Goal: Task Accomplishment & Management: Manage account settings

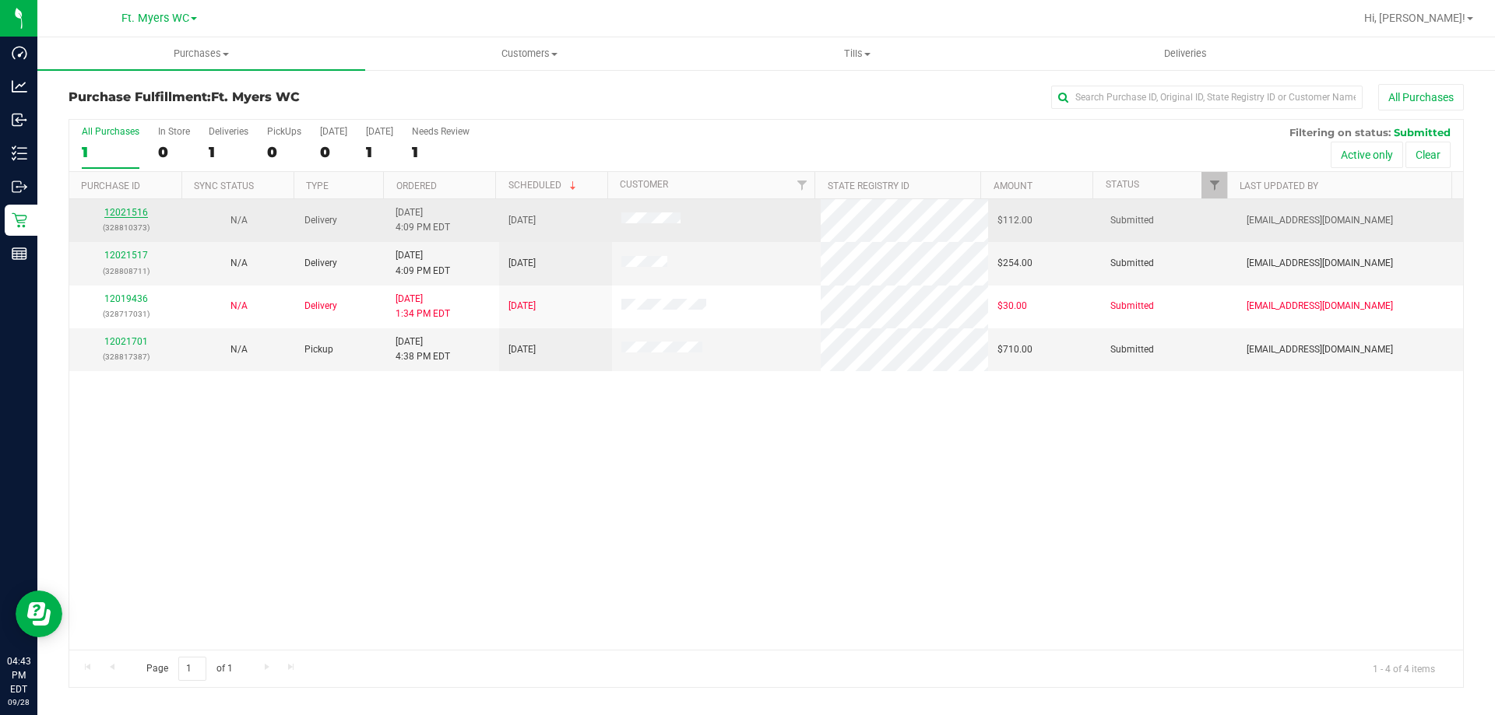
click at [142, 213] on link "12021516" at bounding box center [126, 212] width 44 height 11
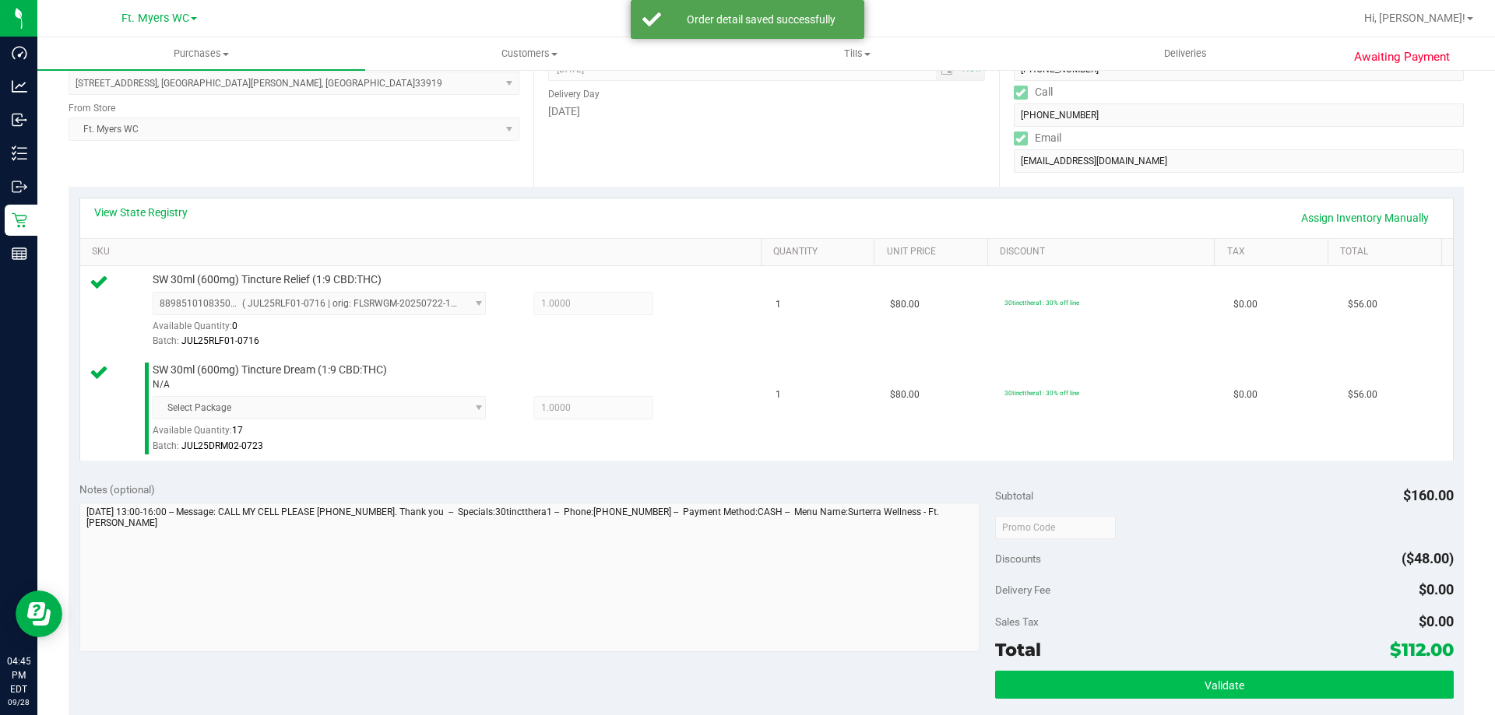
scroll to position [389, 0]
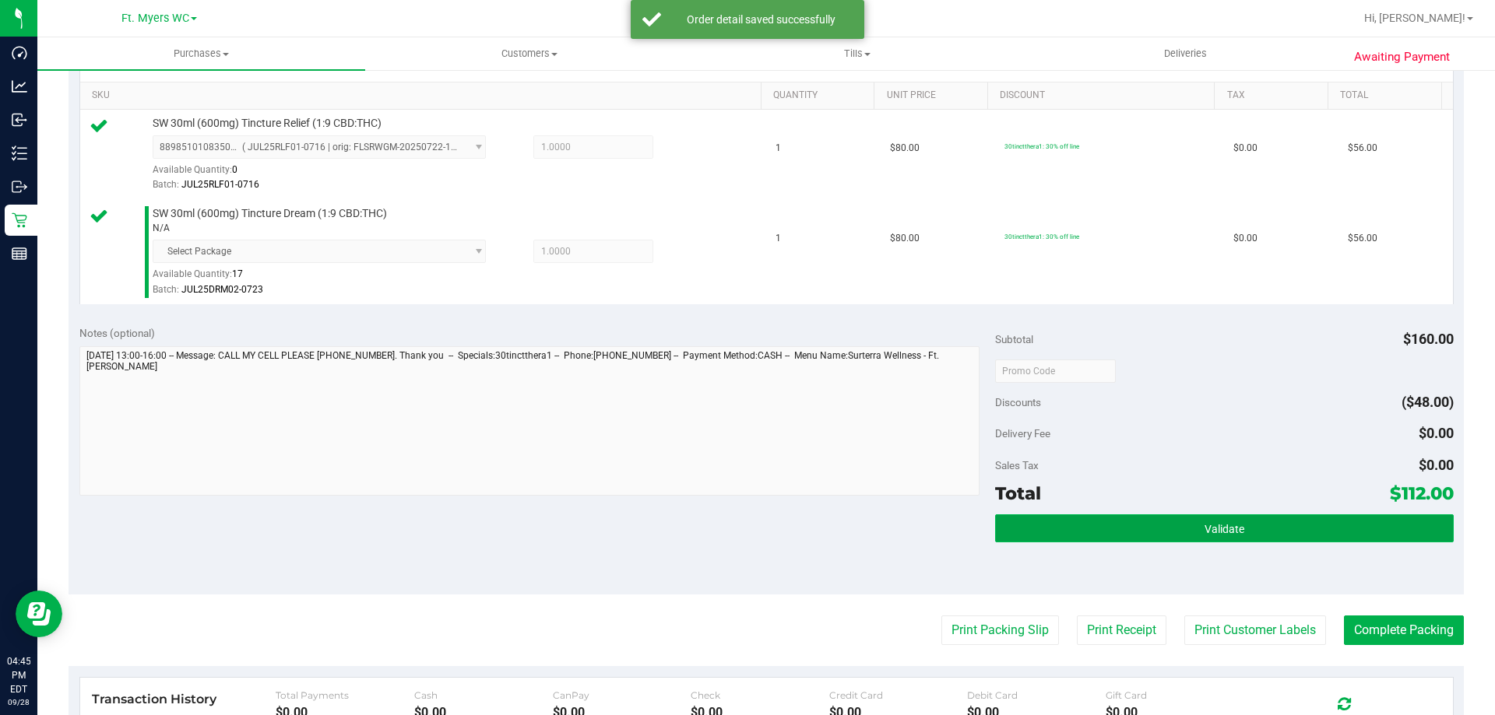
click at [1220, 517] on button "Validate" at bounding box center [1224, 529] width 458 height 28
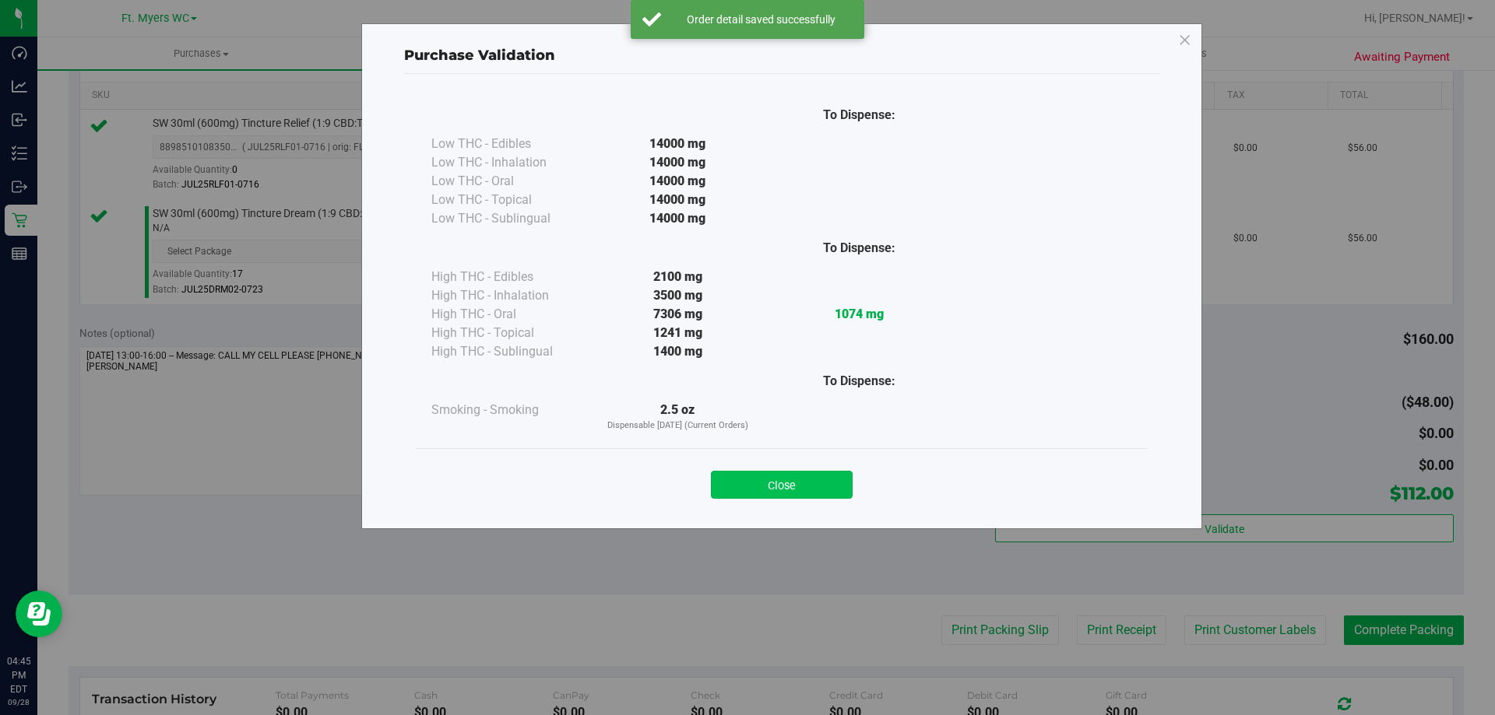
click at [758, 483] on button "Close" at bounding box center [782, 485] width 142 height 28
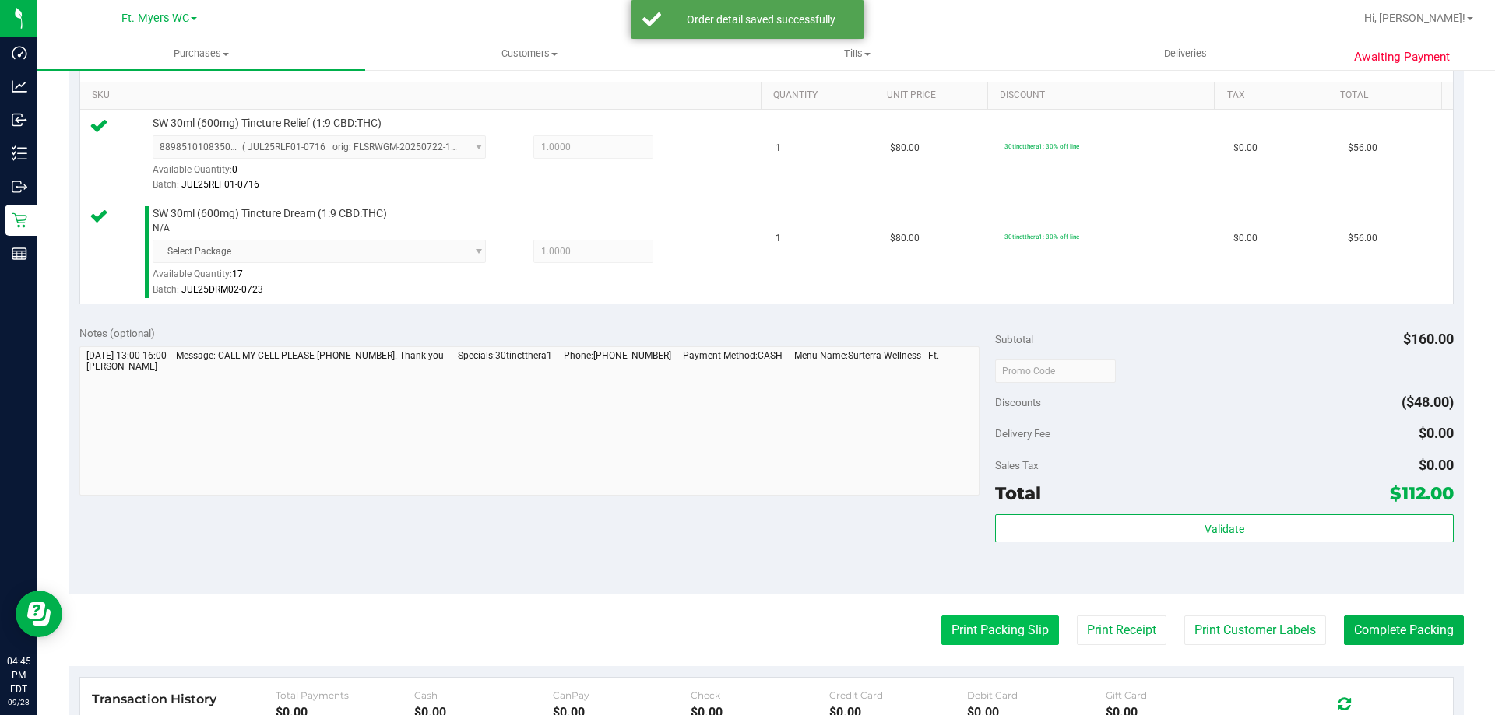
click at [941, 624] on button "Print Packing Slip" at bounding box center [1000, 631] width 118 height 30
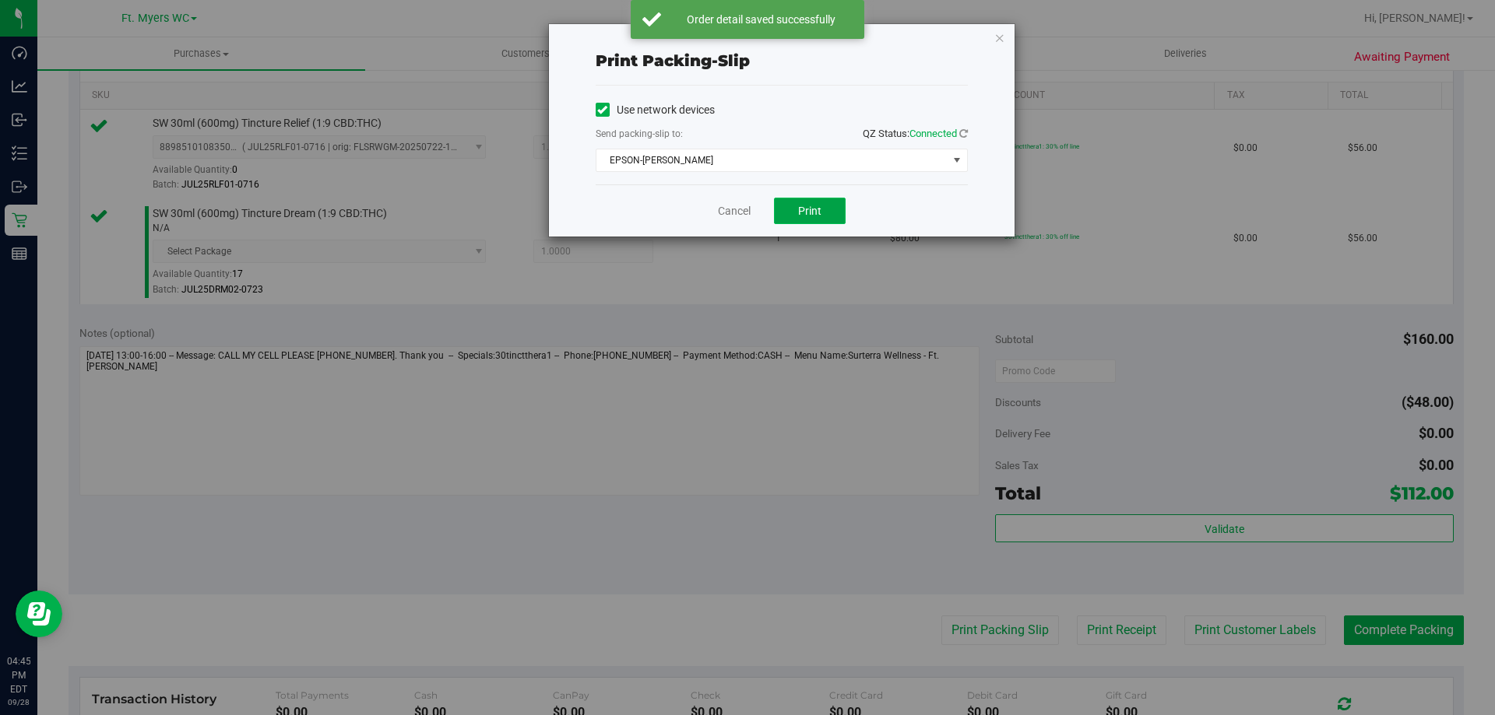
click at [816, 222] on button "Print" at bounding box center [810, 211] width 72 height 26
click at [818, 216] on span "Print" at bounding box center [809, 211] width 23 height 12
click at [737, 220] on div "Cancel Print" at bounding box center [781, 210] width 372 height 52
click at [738, 219] on link "Cancel" at bounding box center [734, 211] width 33 height 16
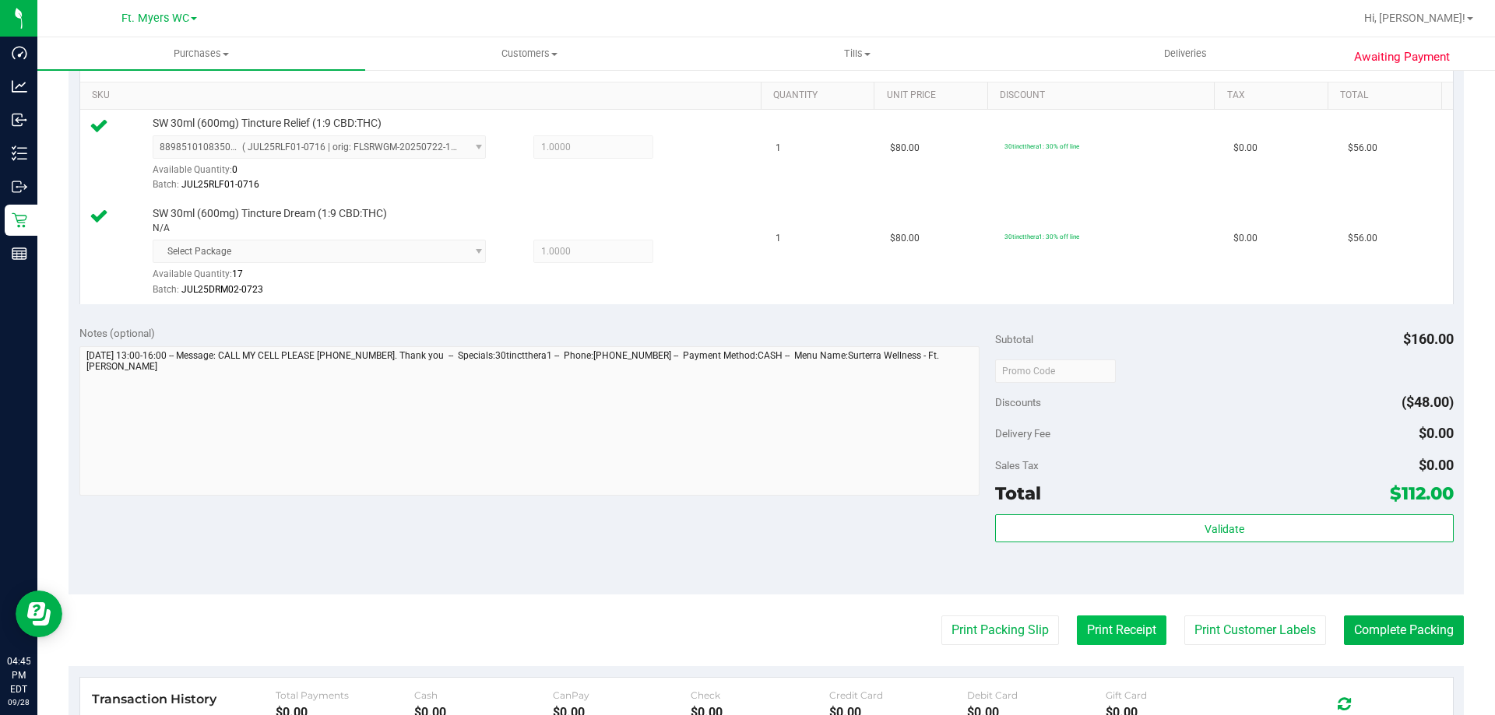
click at [1129, 625] on button "Print Receipt" at bounding box center [1122, 631] width 90 height 30
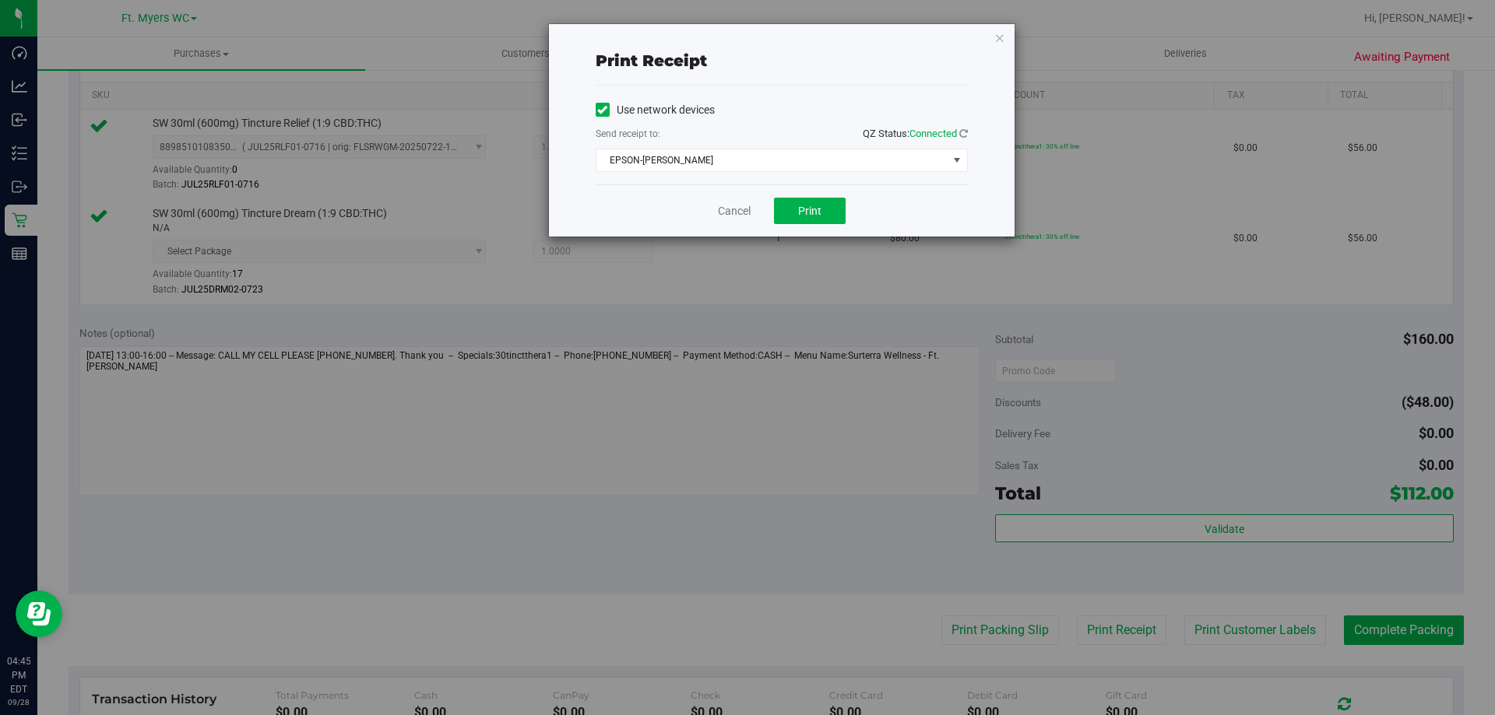
click at [847, 226] on div "Cancel Print" at bounding box center [781, 210] width 372 height 52
click at [839, 214] on button "Print" at bounding box center [810, 211] width 72 height 26
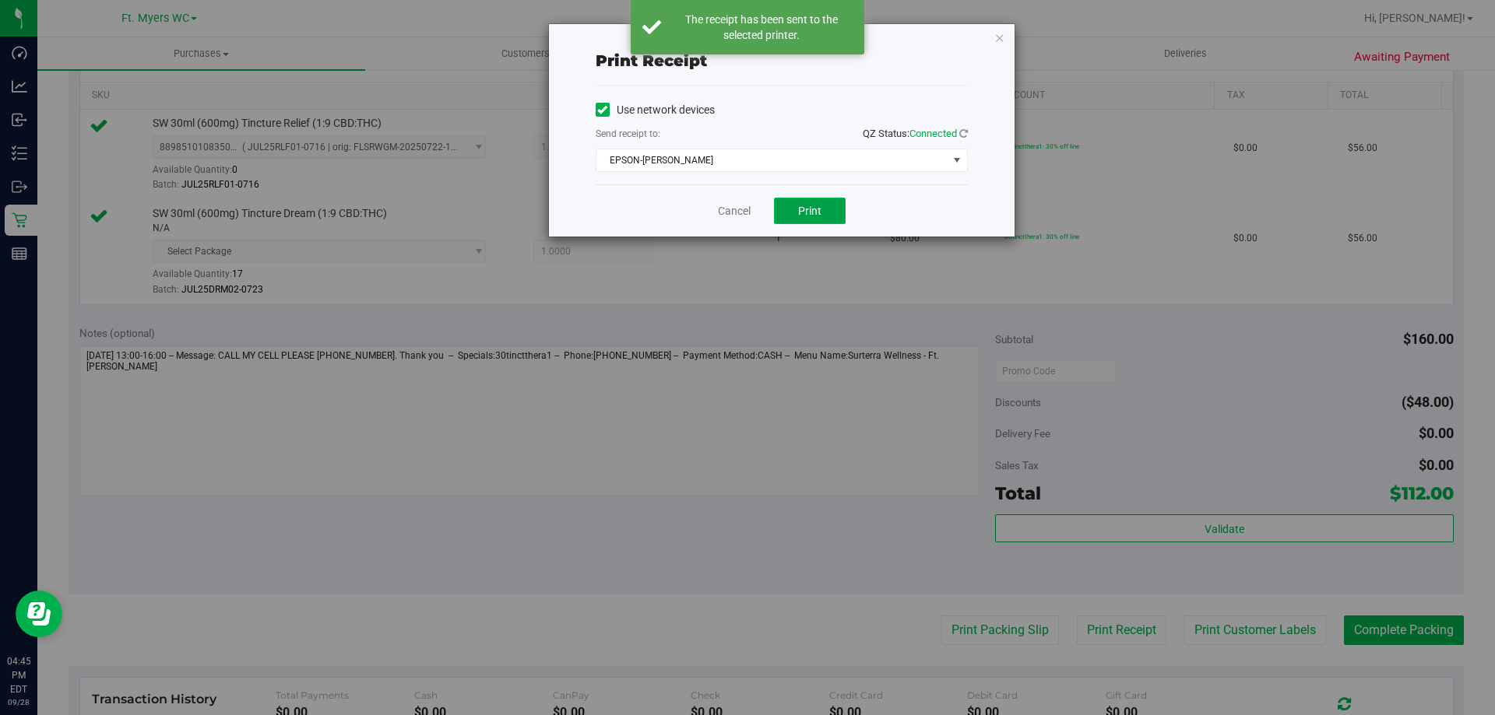
click at [824, 215] on button "Print" at bounding box center [810, 211] width 72 height 26
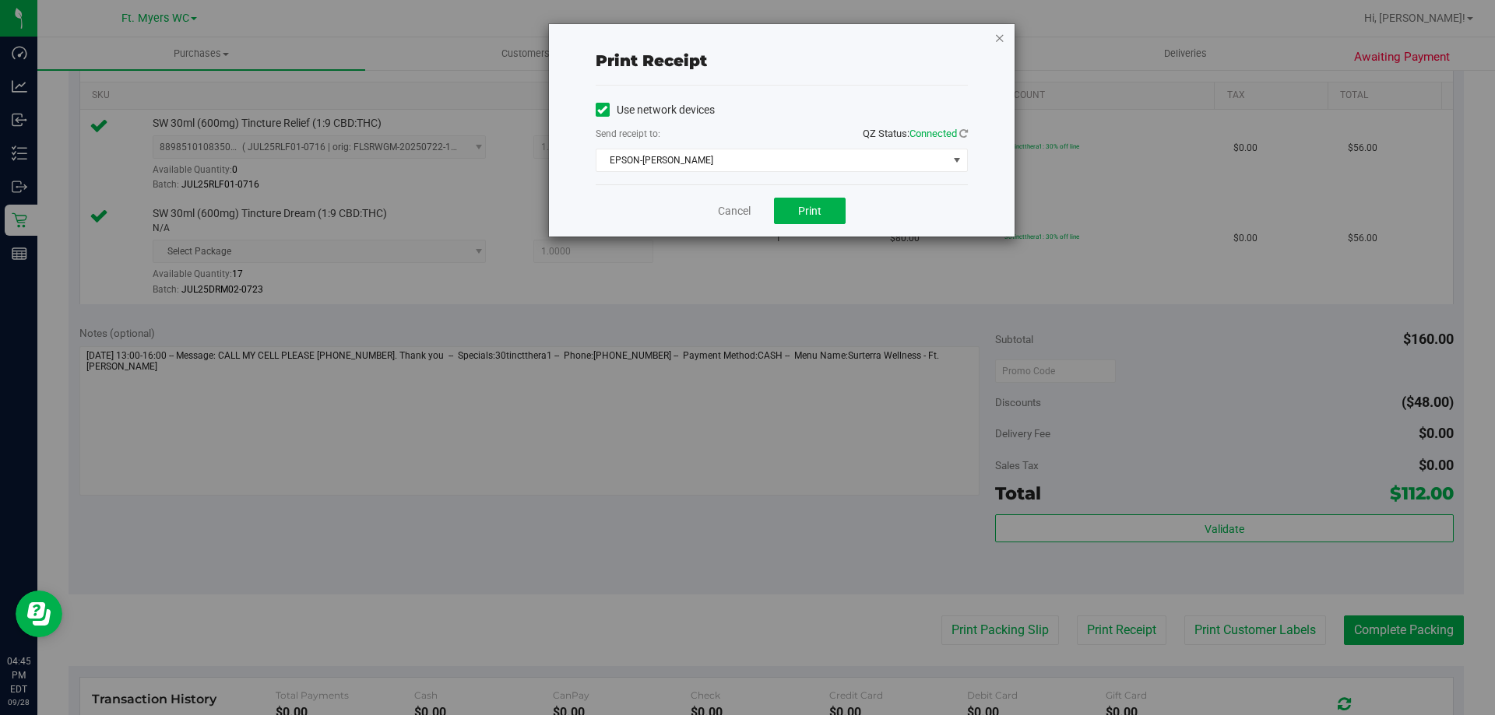
click at [1001, 40] on icon "button" at bounding box center [999, 37] width 11 height 19
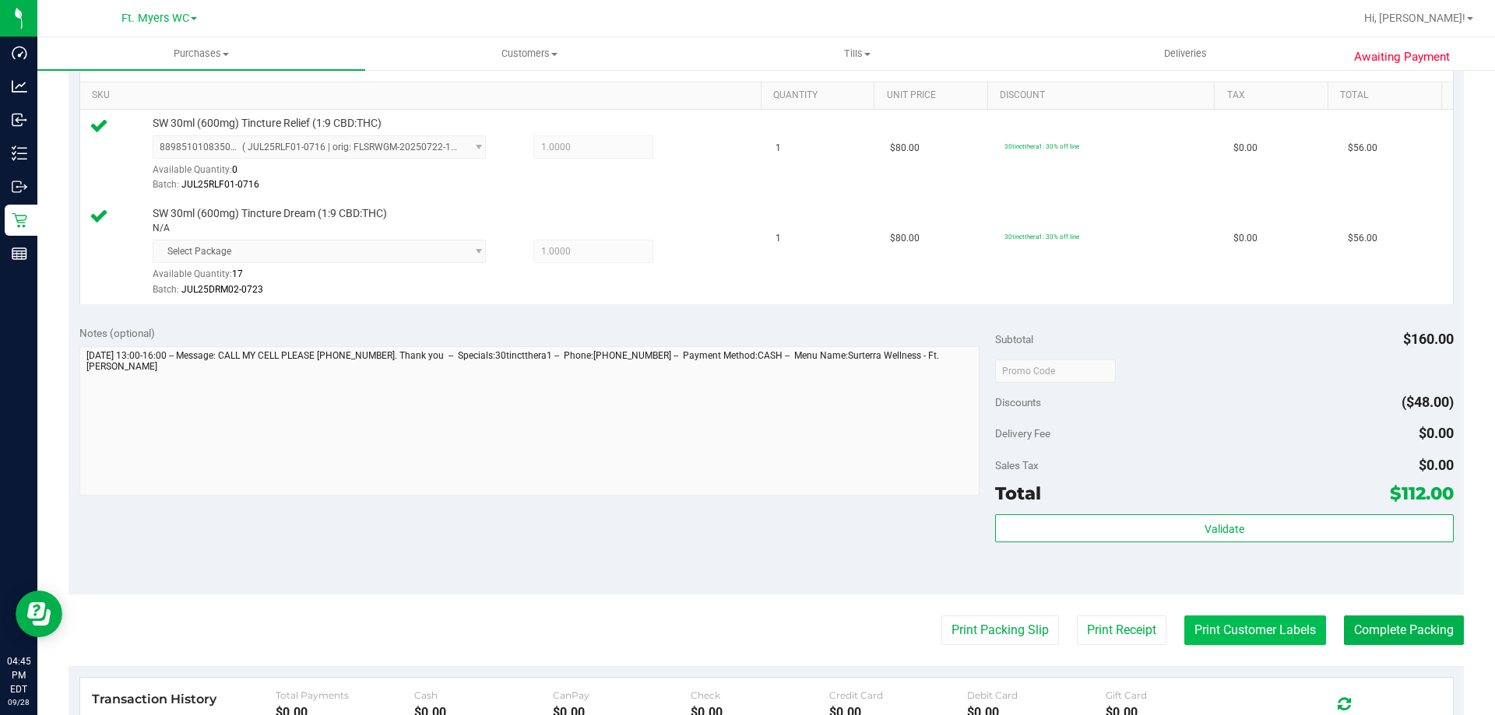
click at [1207, 626] on button "Print Customer Labels" at bounding box center [1255, 631] width 142 height 30
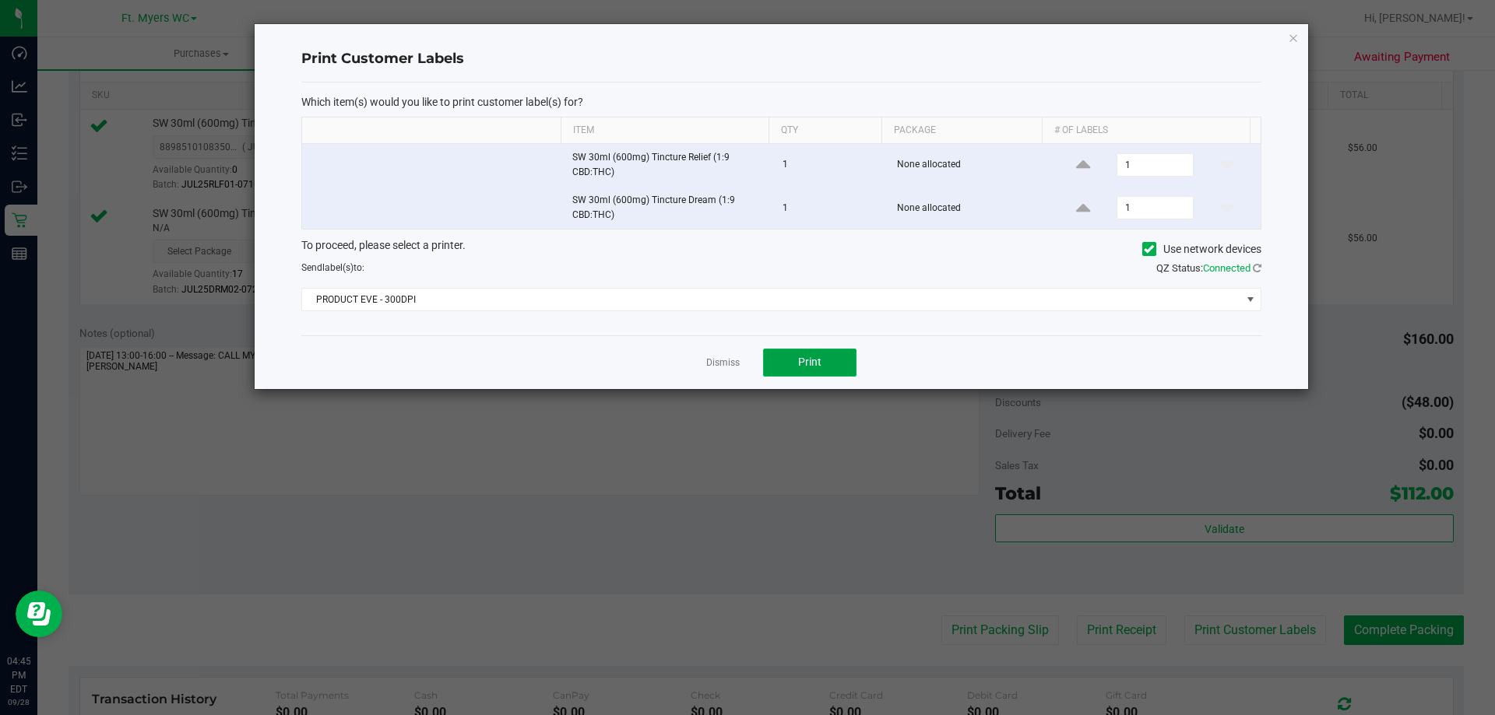
click at [824, 357] on button "Print" at bounding box center [809, 363] width 93 height 28
click at [722, 357] on link "Dismiss" at bounding box center [722, 363] width 33 height 13
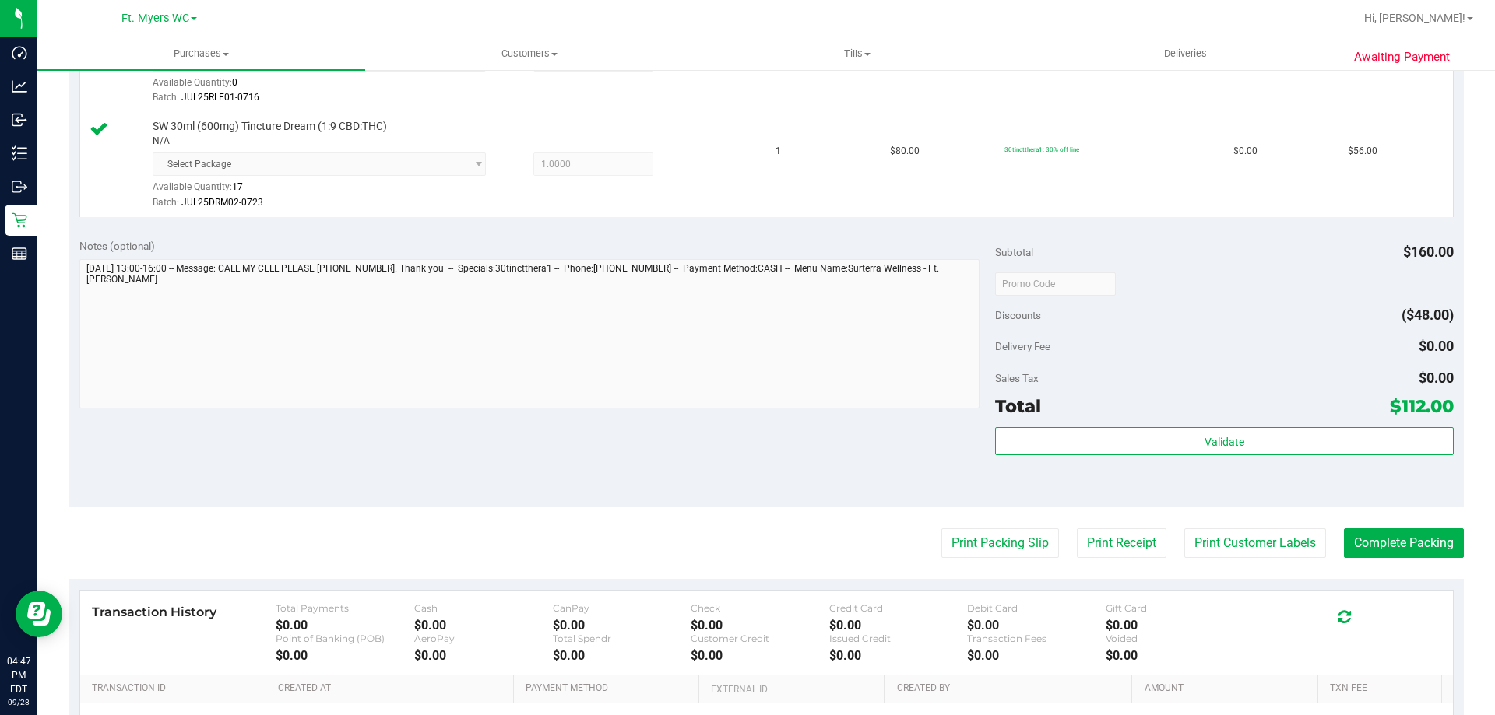
scroll to position [545, 0]
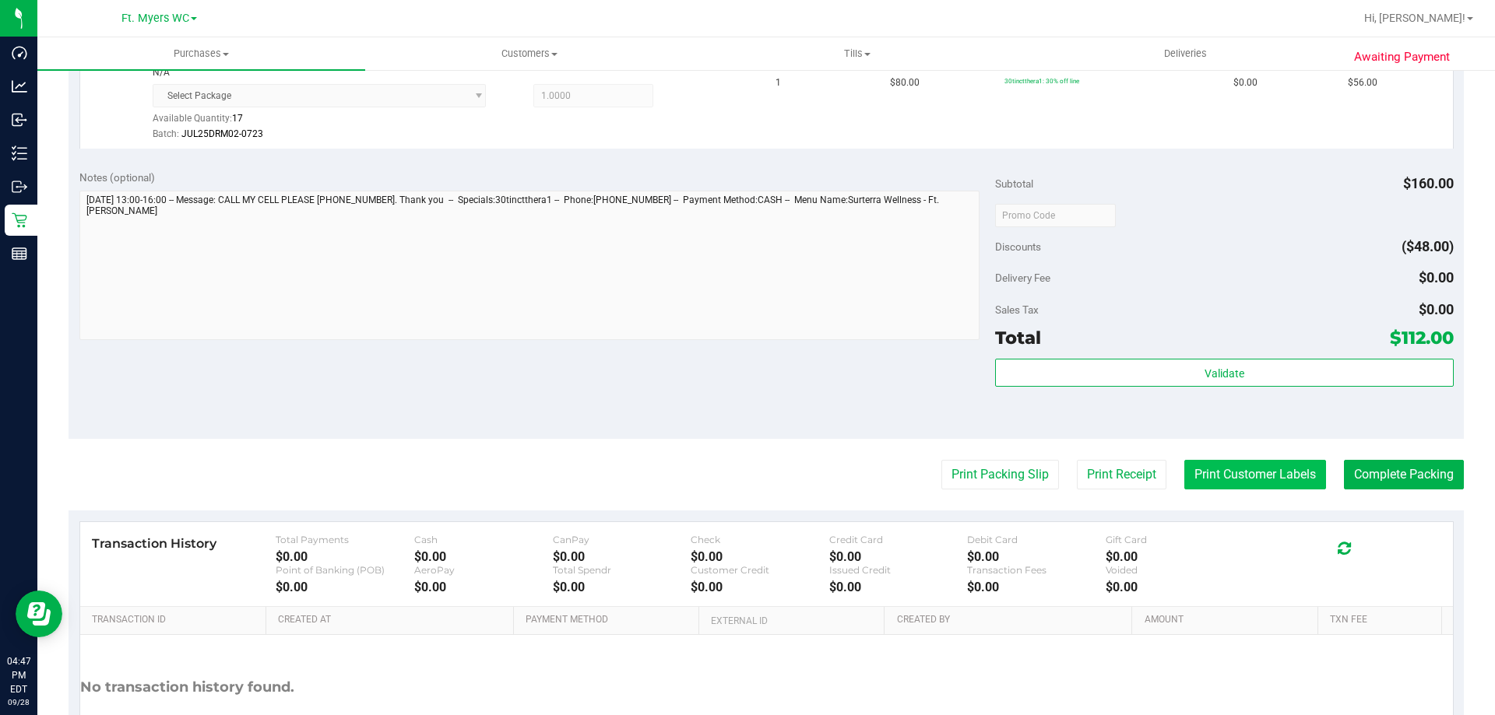
click at [1271, 463] on button "Print Customer Labels" at bounding box center [1255, 475] width 142 height 30
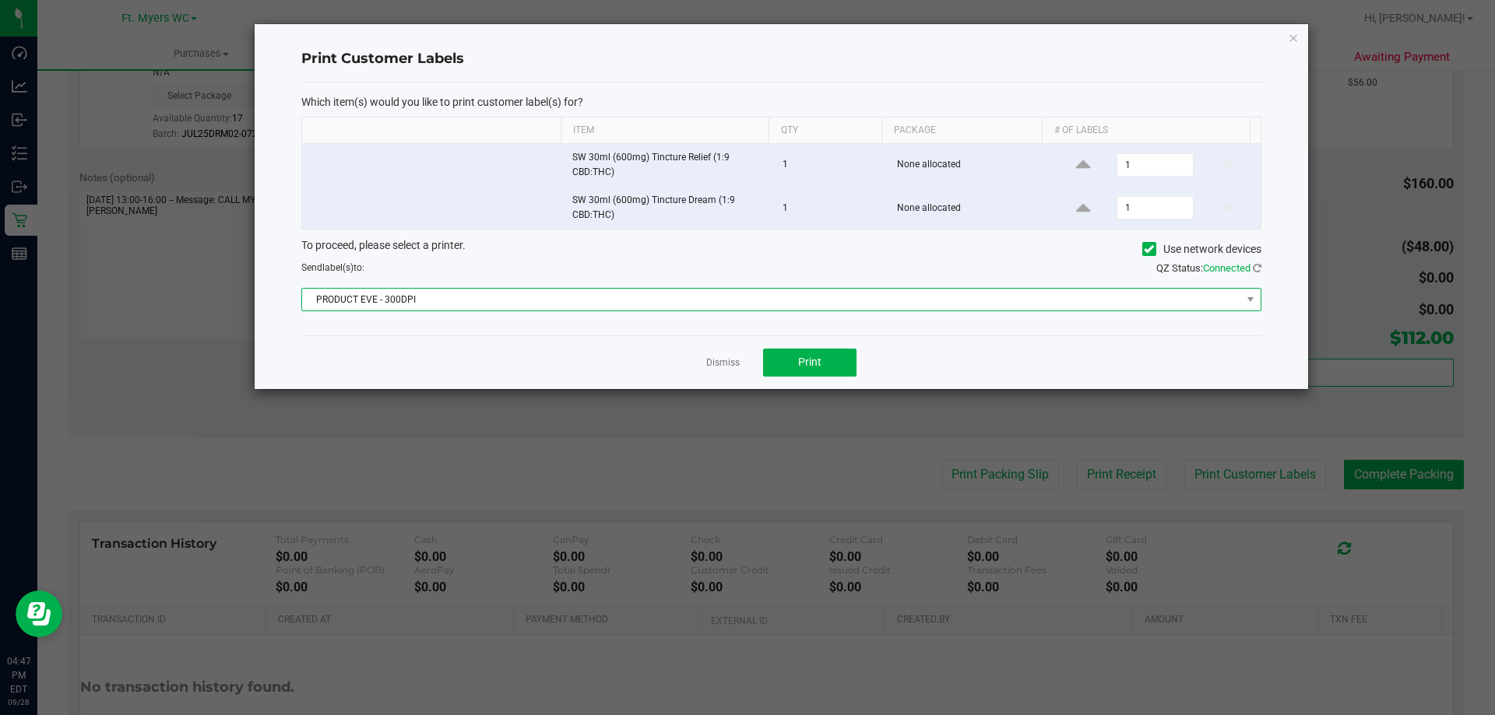
click at [703, 289] on span "PRODUCT EVE - 300DPI" at bounding box center [771, 300] width 939 height 22
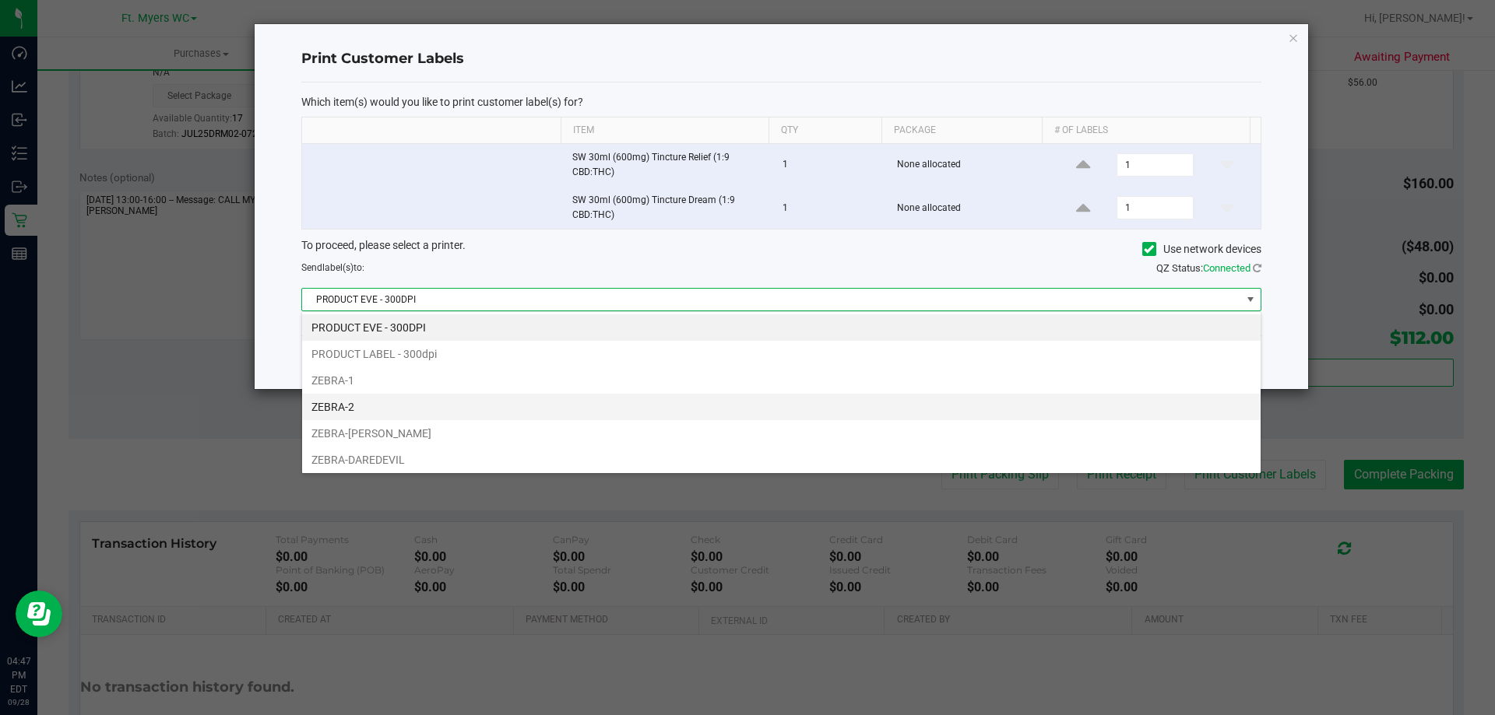
scroll to position [23, 959]
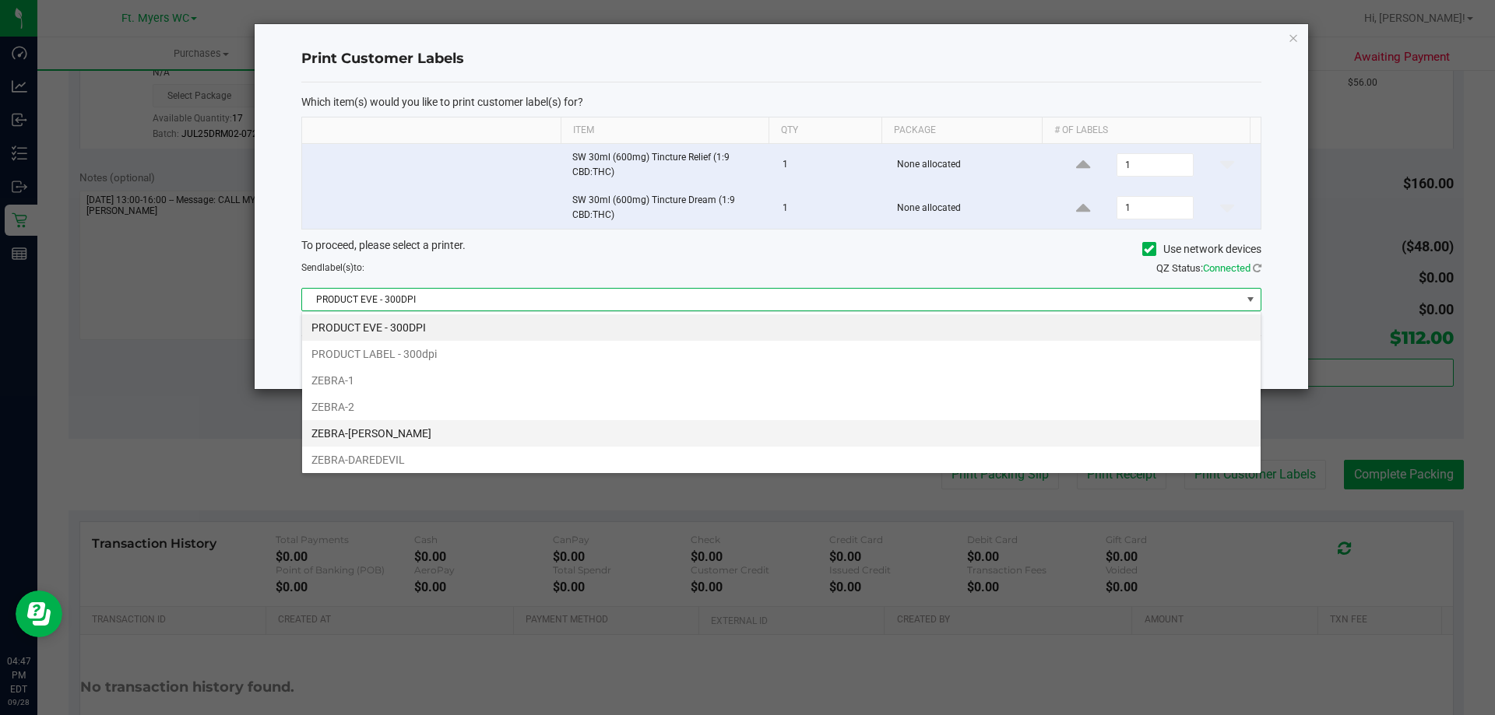
click at [585, 421] on li "ZEBRA-[PERSON_NAME]" at bounding box center [781, 433] width 958 height 26
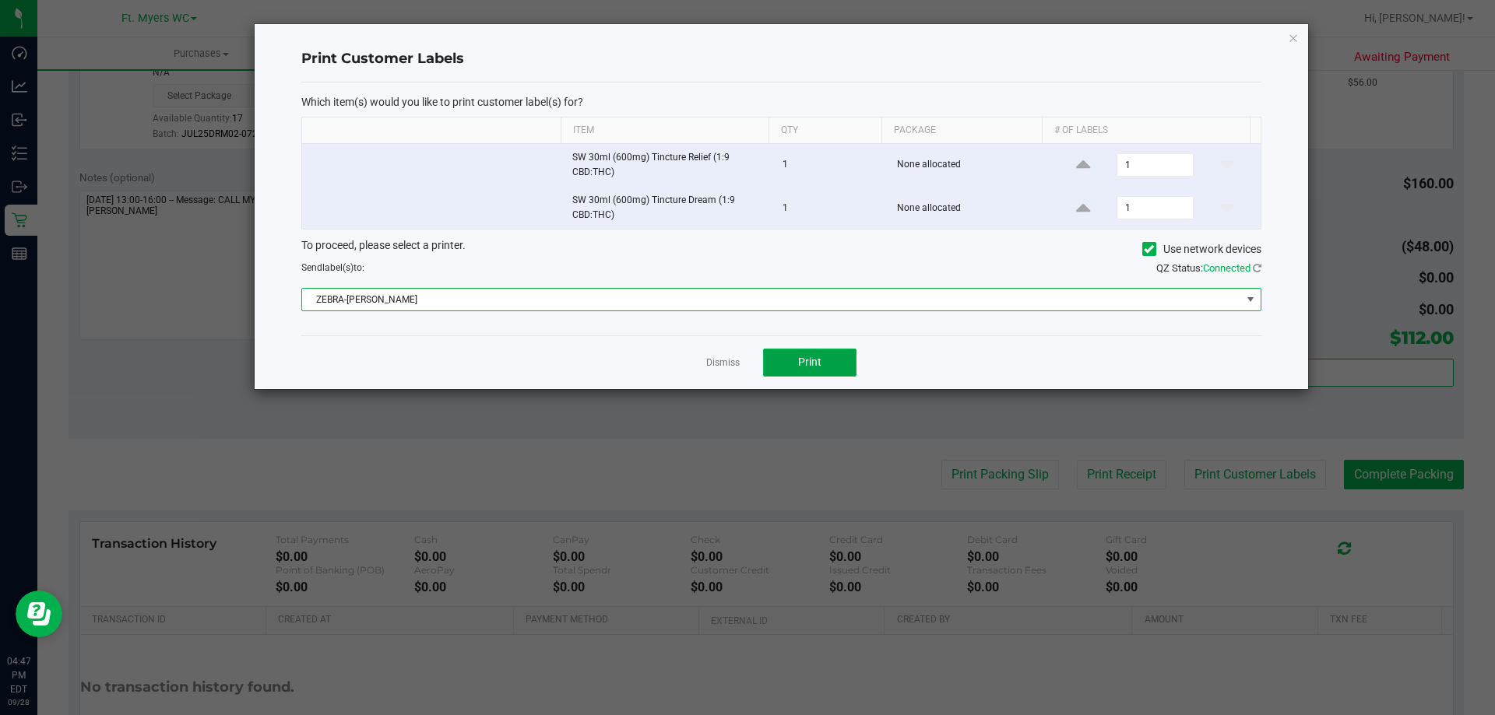
click at [825, 358] on button "Print" at bounding box center [809, 363] width 93 height 28
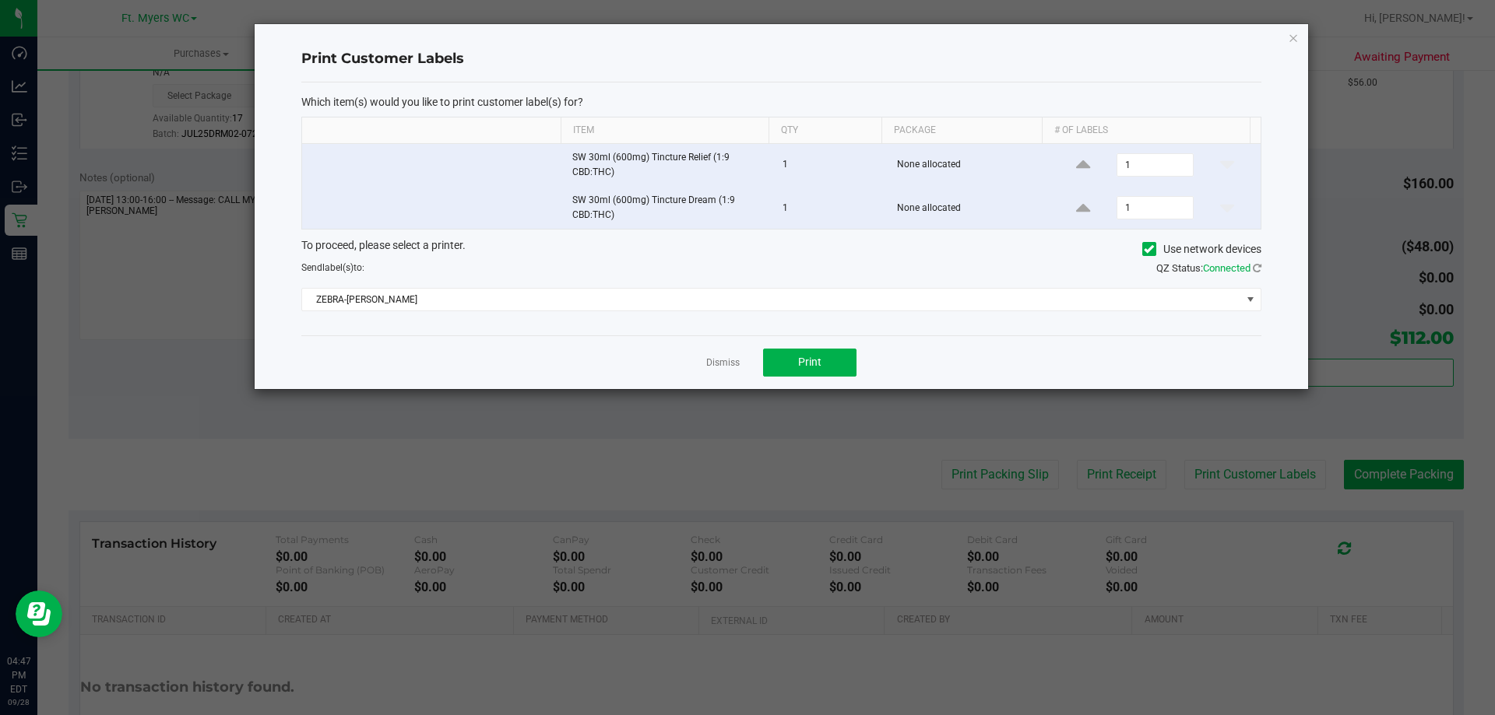
click at [740, 371] on div "Dismiss Print" at bounding box center [781, 362] width 960 height 54
click at [724, 364] on link "Dismiss" at bounding box center [722, 363] width 33 height 13
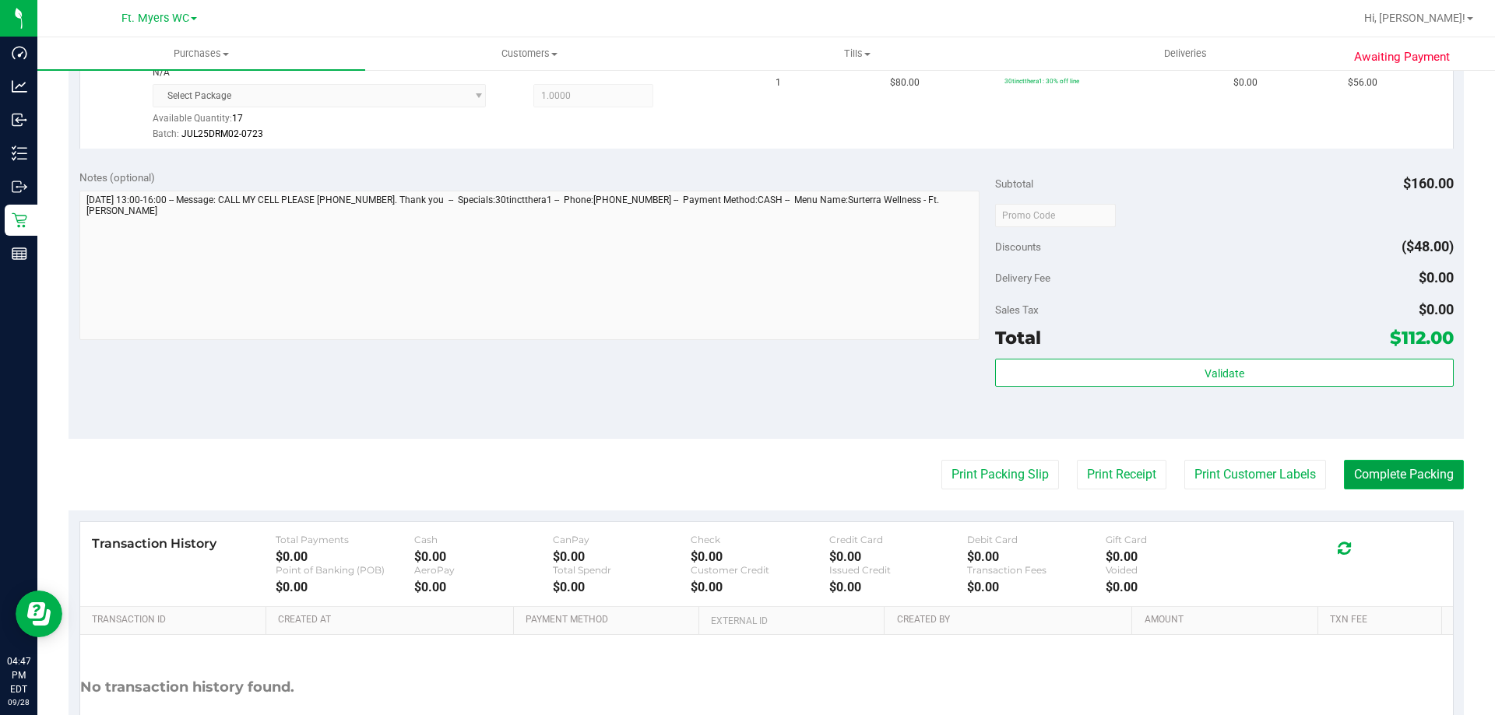
click at [1369, 473] on button "Complete Packing" at bounding box center [1404, 475] width 120 height 30
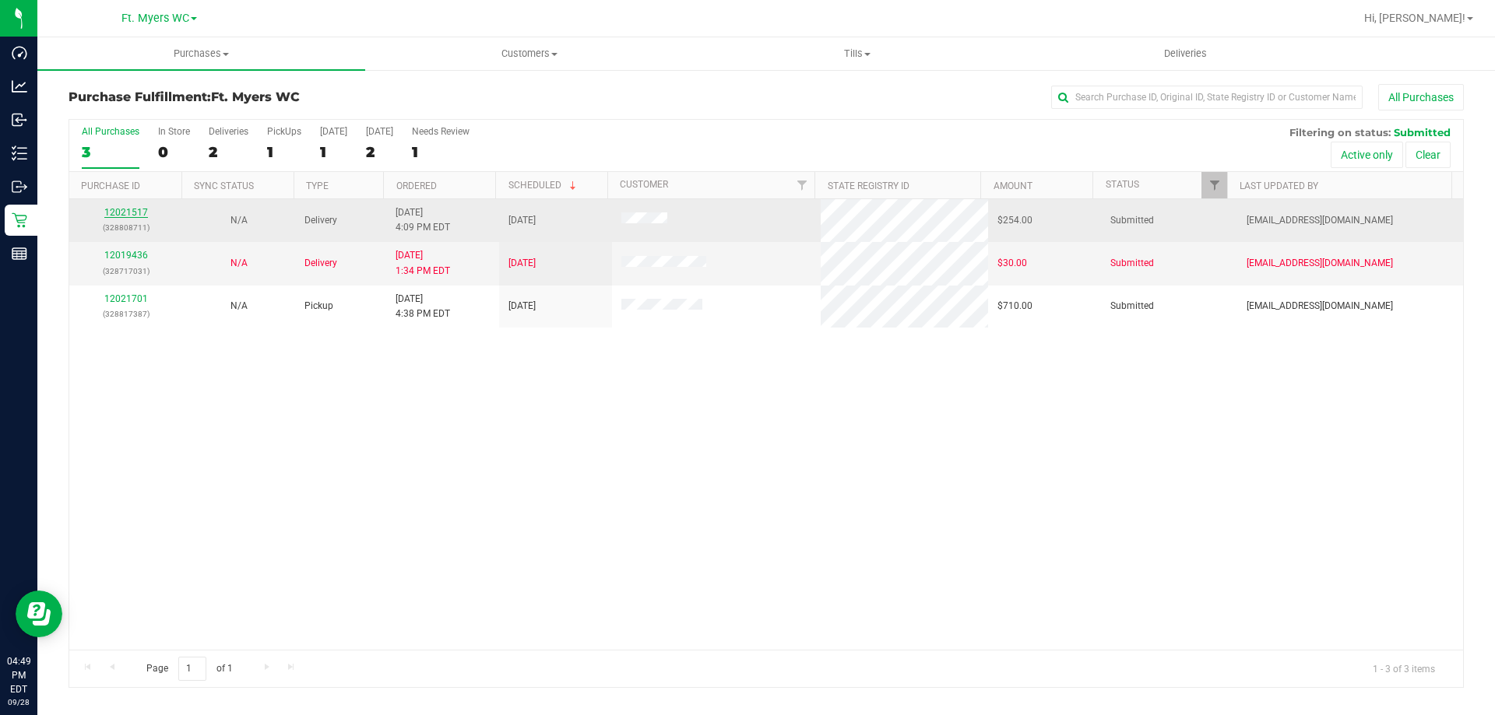
click at [135, 211] on link "12021517" at bounding box center [126, 212] width 44 height 11
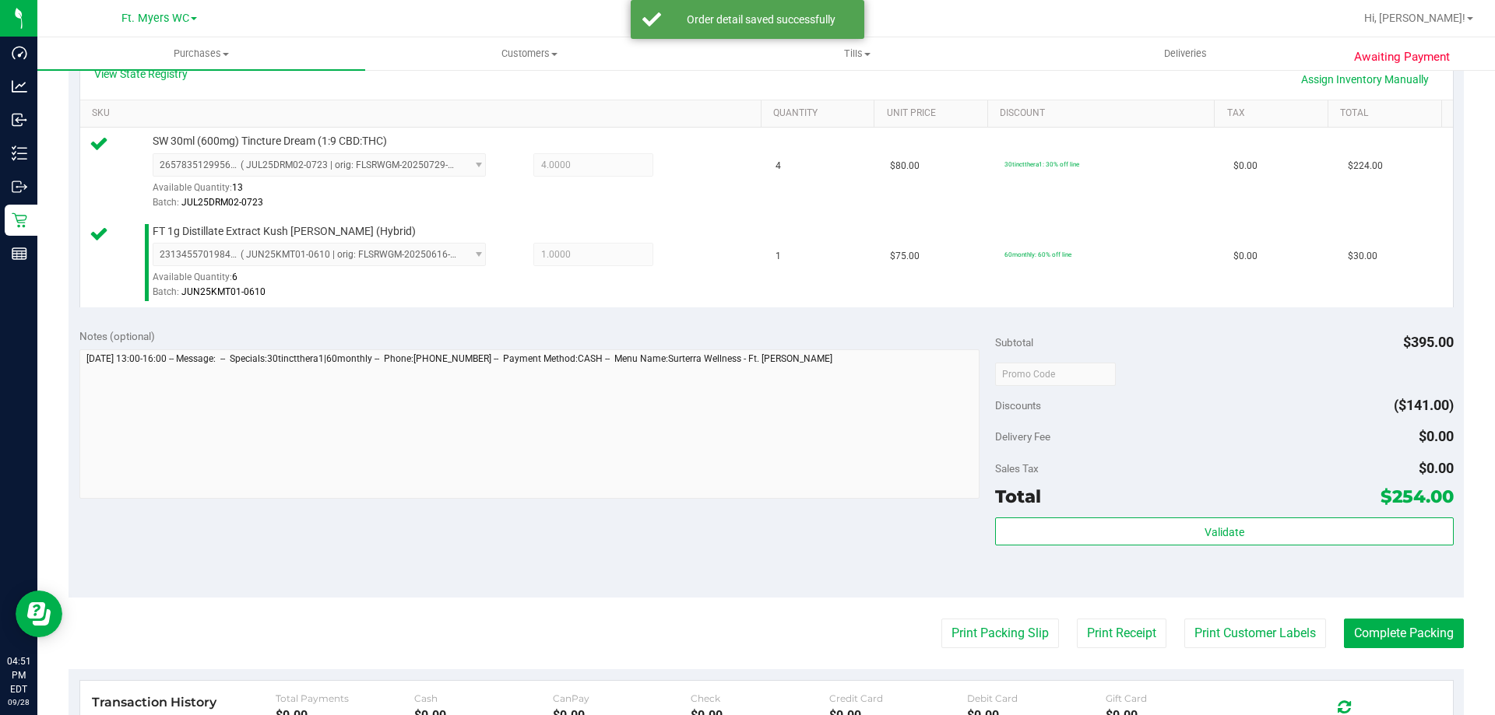
scroll to position [545, 0]
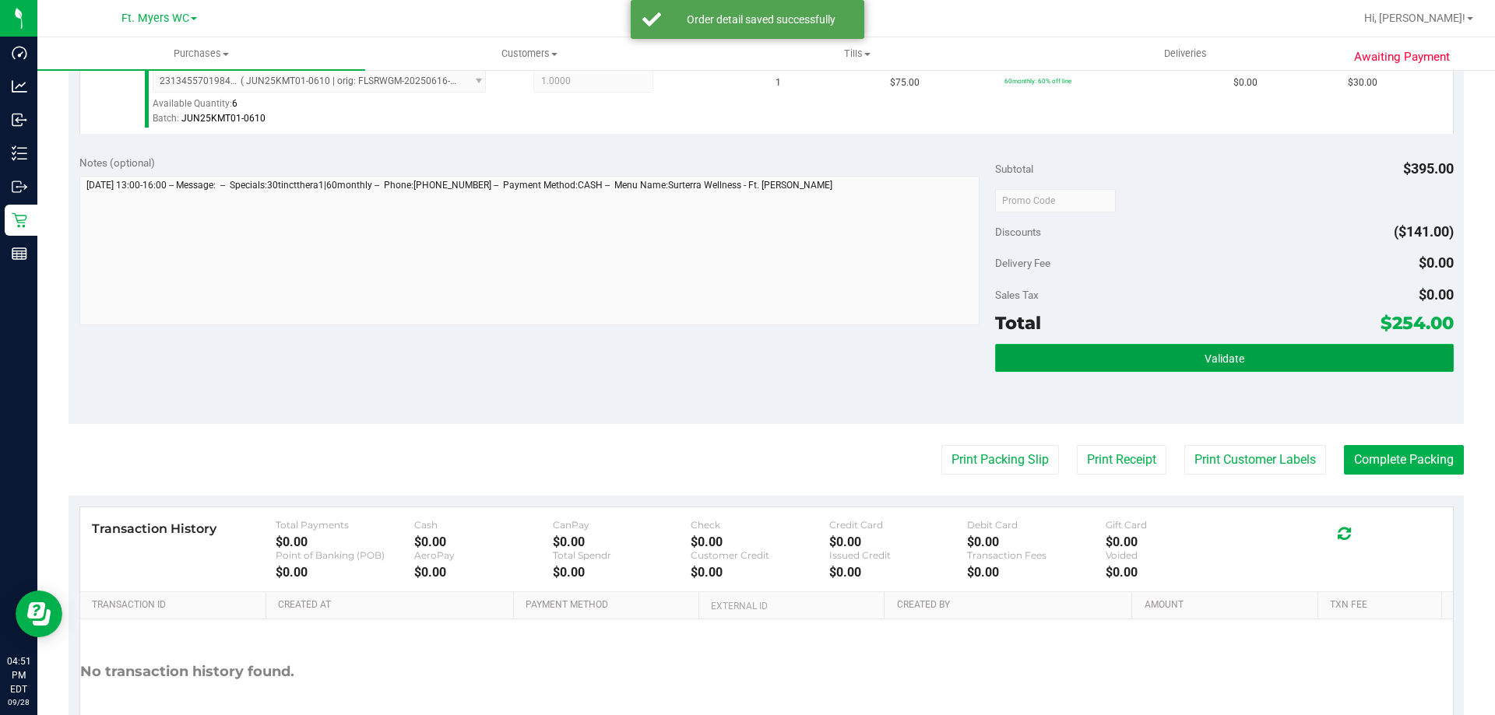
click at [1092, 366] on button "Validate" at bounding box center [1224, 358] width 458 height 28
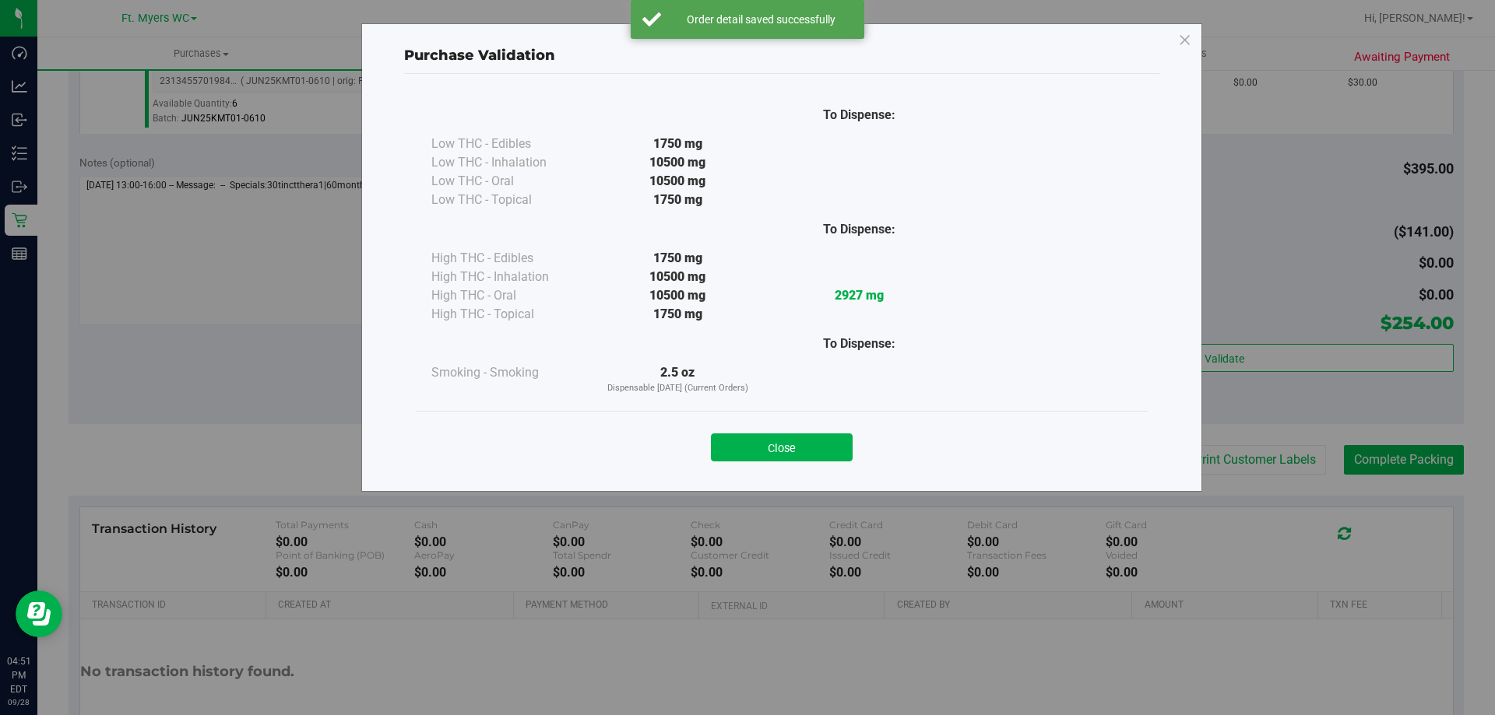
click at [803, 427] on div "Close" at bounding box center [781, 442] width 708 height 39
click at [806, 455] on button "Close" at bounding box center [782, 448] width 142 height 28
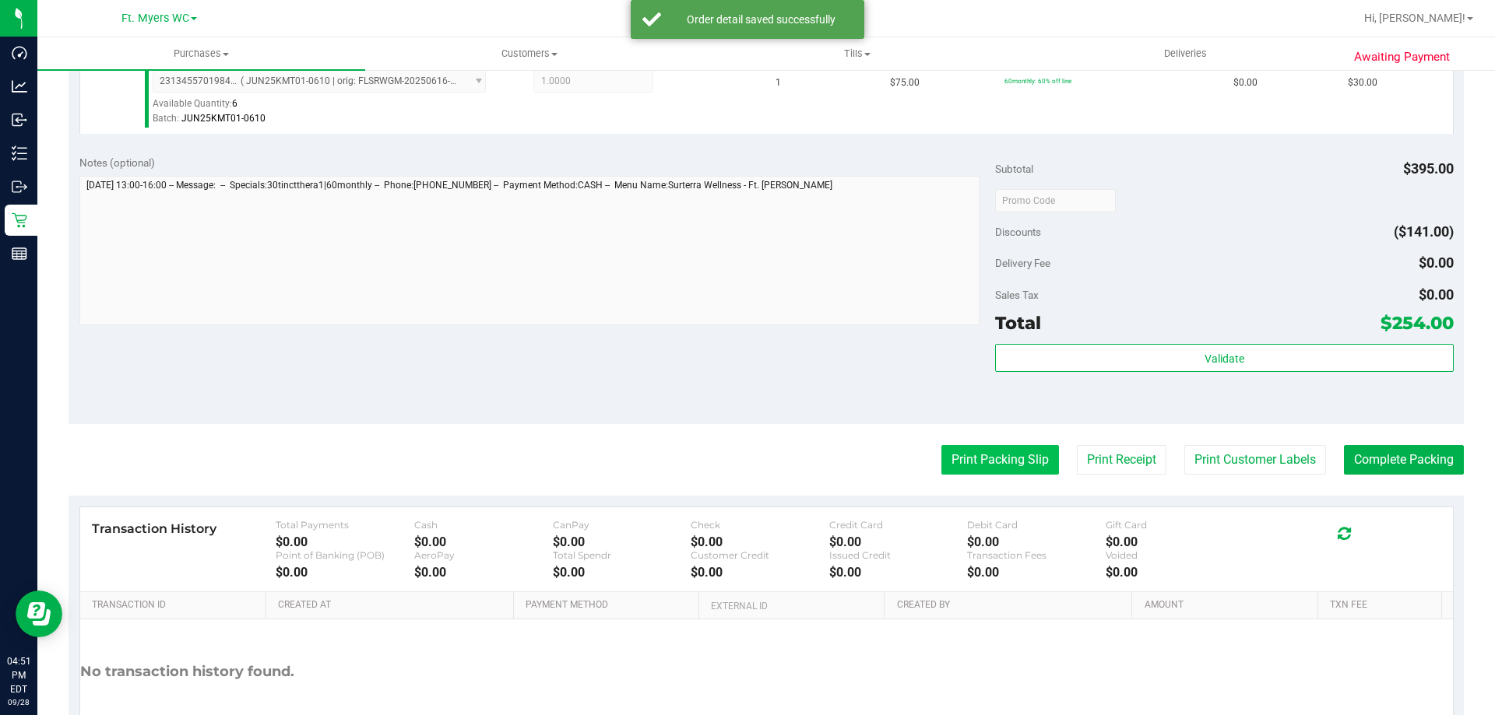
click at [941, 451] on button "Print Packing Slip" at bounding box center [1000, 460] width 118 height 30
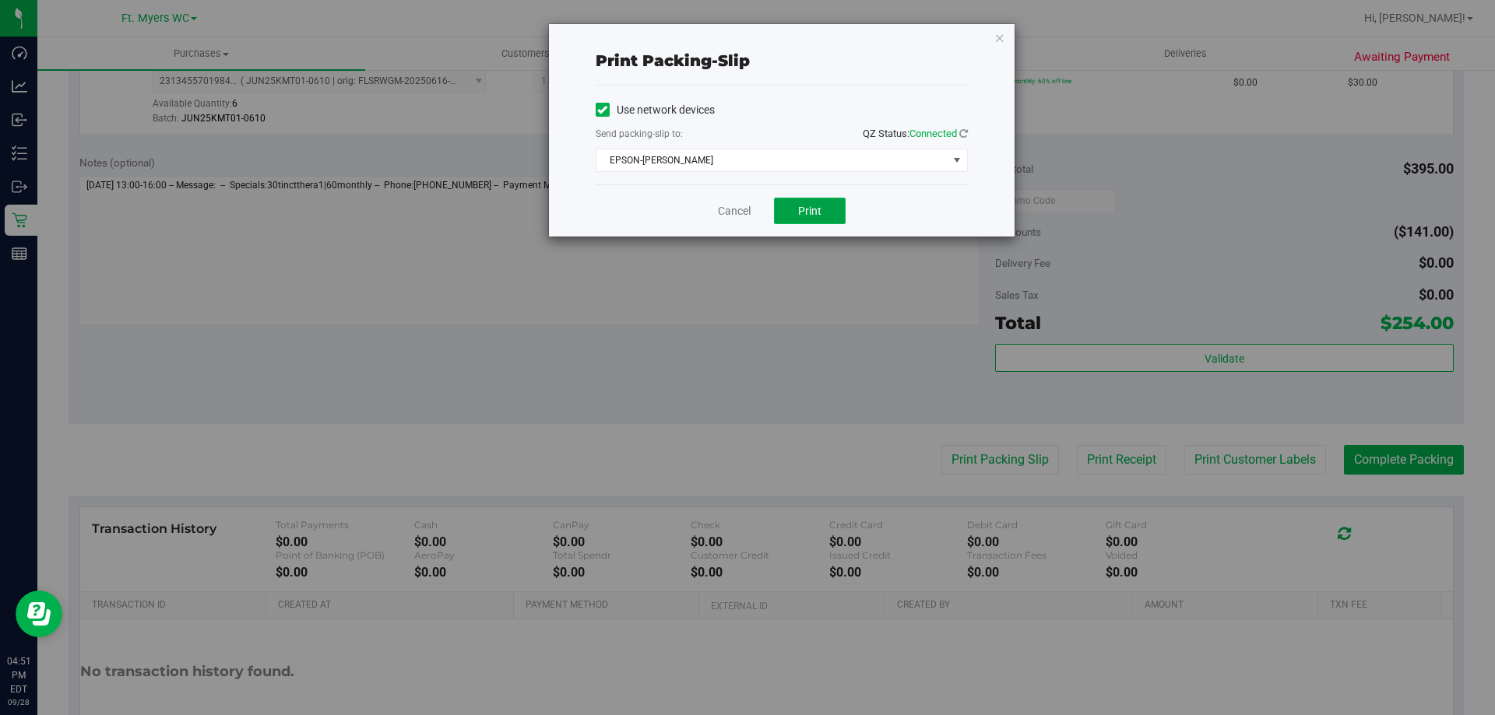
click at [825, 218] on button "Print" at bounding box center [810, 211] width 72 height 26
click at [825, 217] on button "Print" at bounding box center [810, 211] width 72 height 26
click at [722, 209] on link "Cancel" at bounding box center [734, 211] width 33 height 16
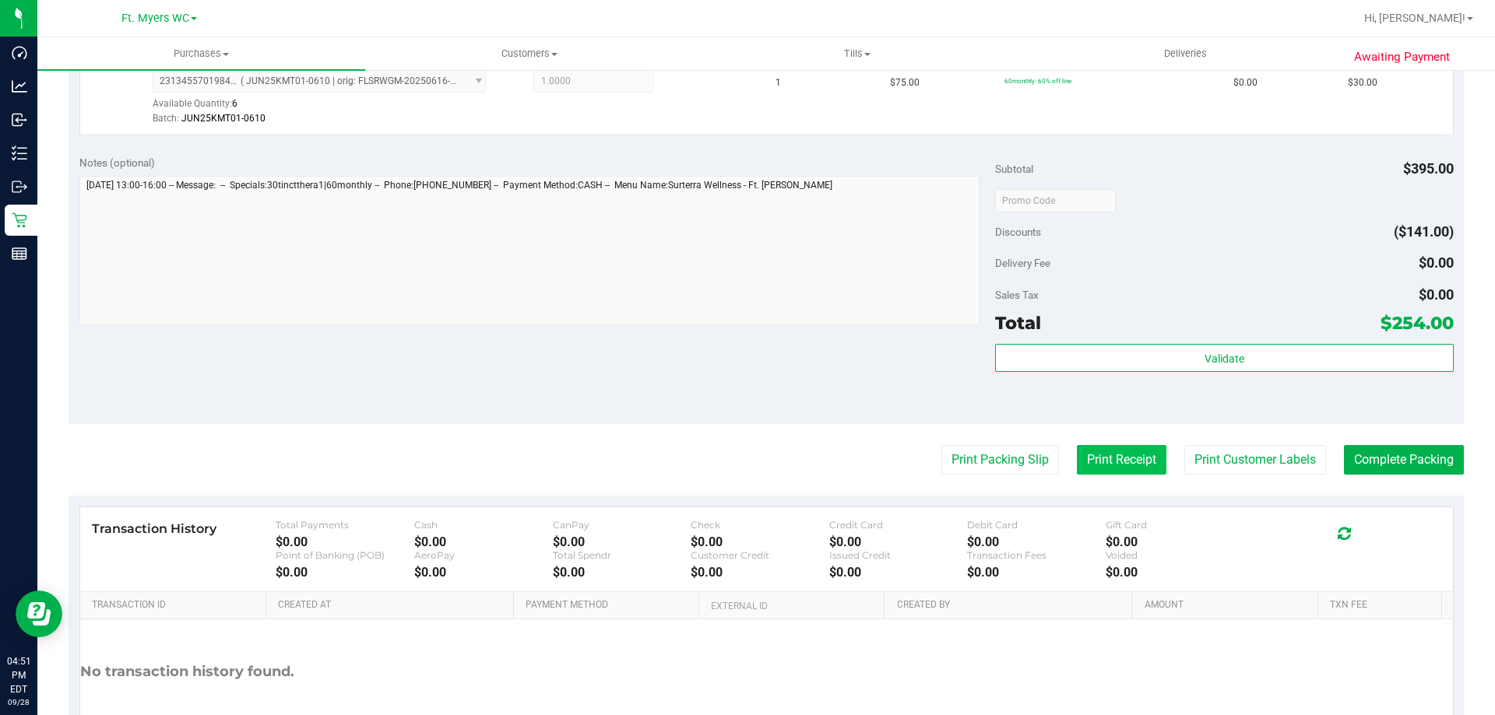
click at [1105, 451] on button "Print Receipt" at bounding box center [1122, 460] width 90 height 30
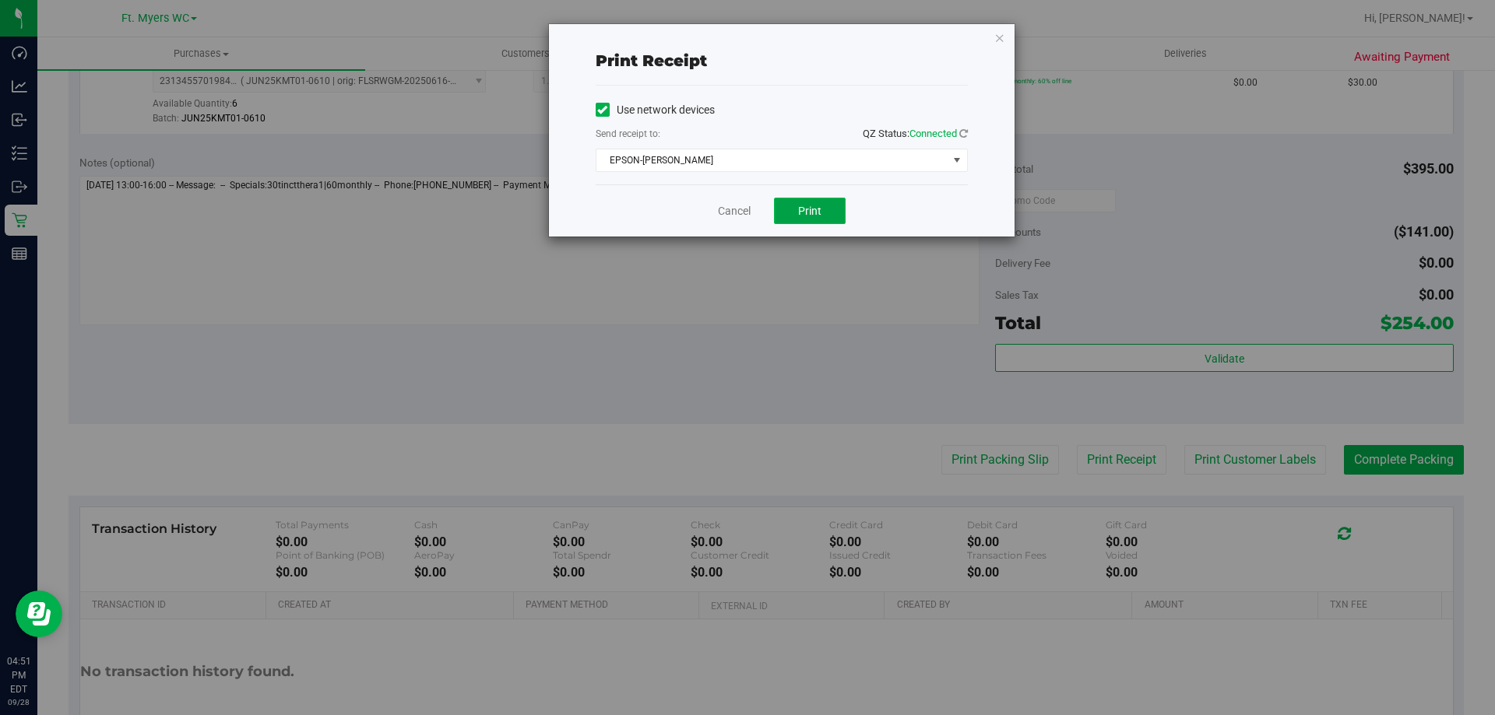
click at [841, 211] on button "Print" at bounding box center [810, 211] width 72 height 26
click at [824, 215] on button "Print" at bounding box center [810, 211] width 72 height 26
click at [996, 38] on icon "button" at bounding box center [999, 37] width 11 height 19
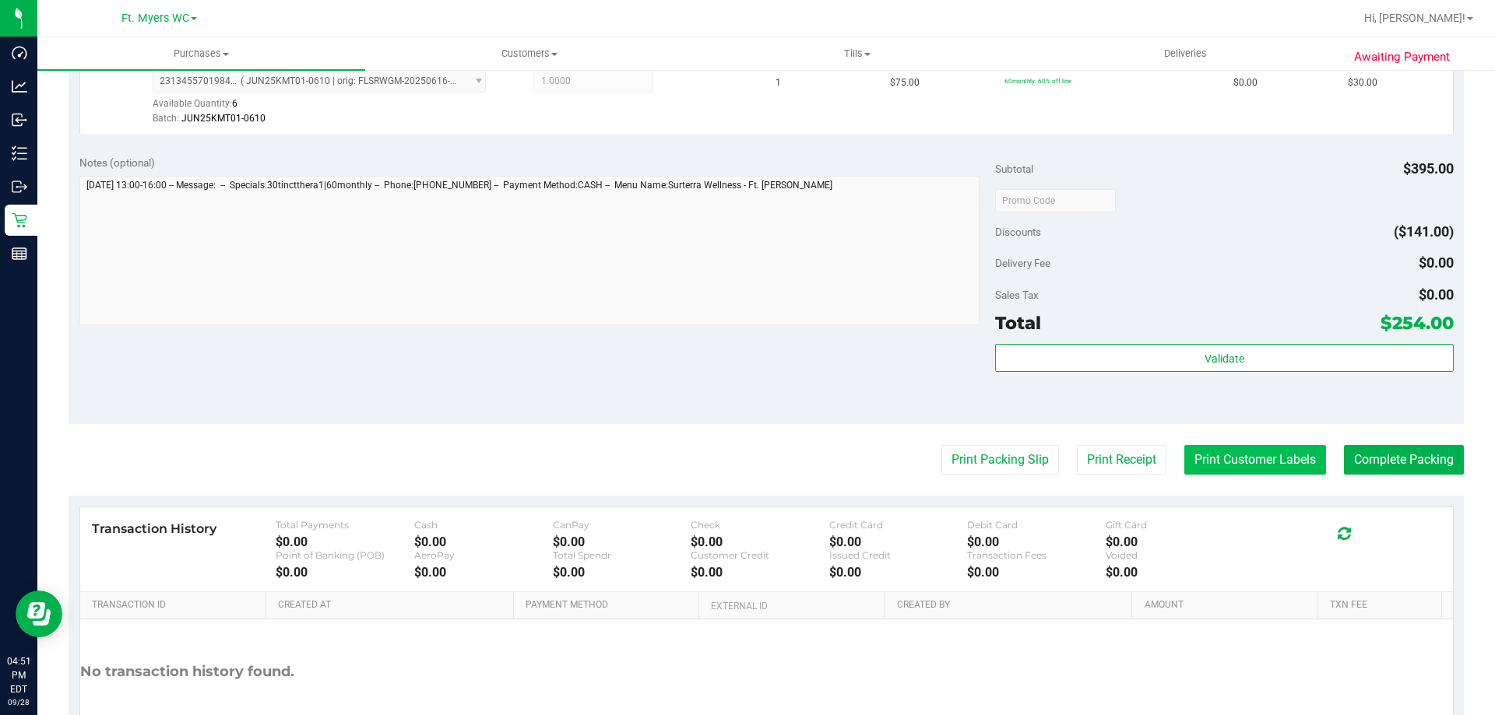
click at [1262, 456] on button "Print Customer Labels" at bounding box center [1255, 460] width 142 height 30
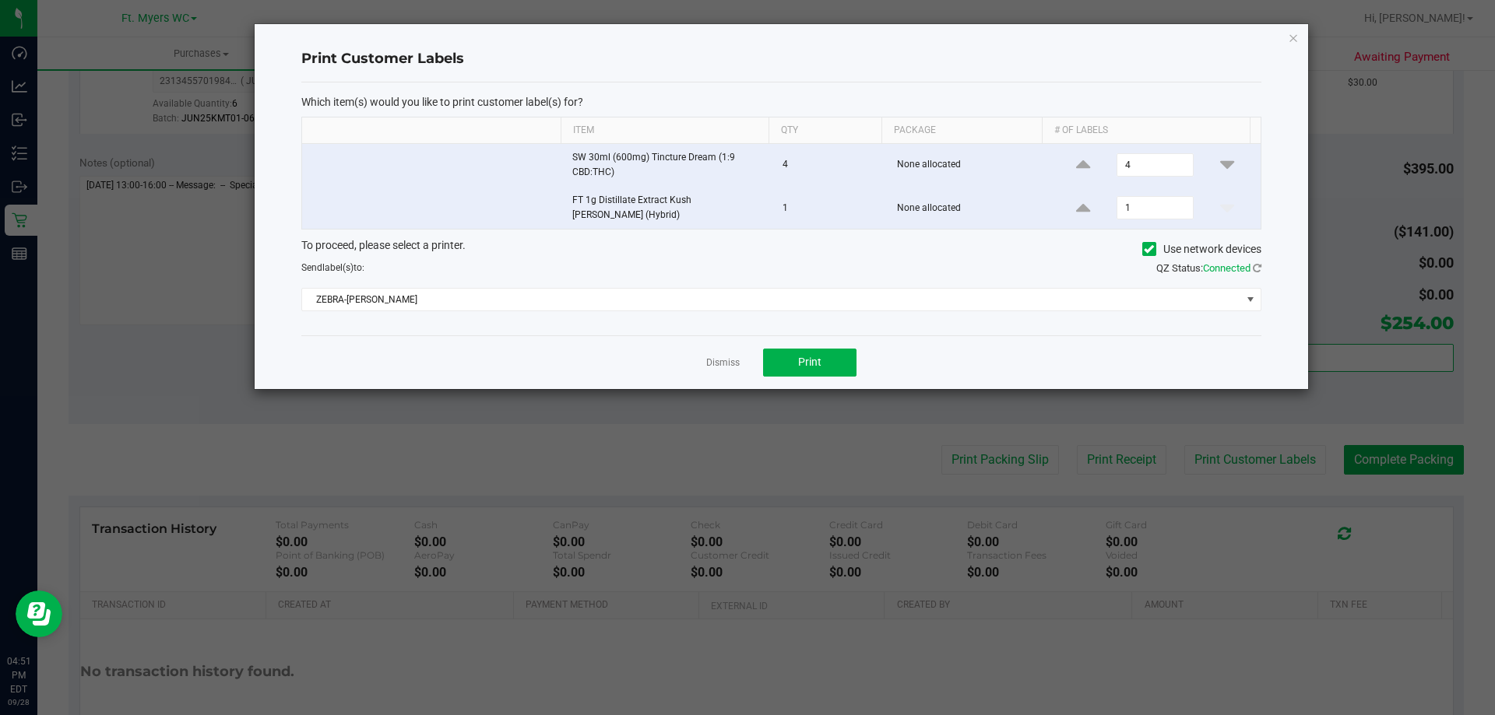
click at [858, 350] on div "Dismiss Print" at bounding box center [781, 362] width 960 height 54
click at [843, 354] on button "Print" at bounding box center [809, 363] width 93 height 28
click at [711, 357] on link "Dismiss" at bounding box center [722, 363] width 33 height 13
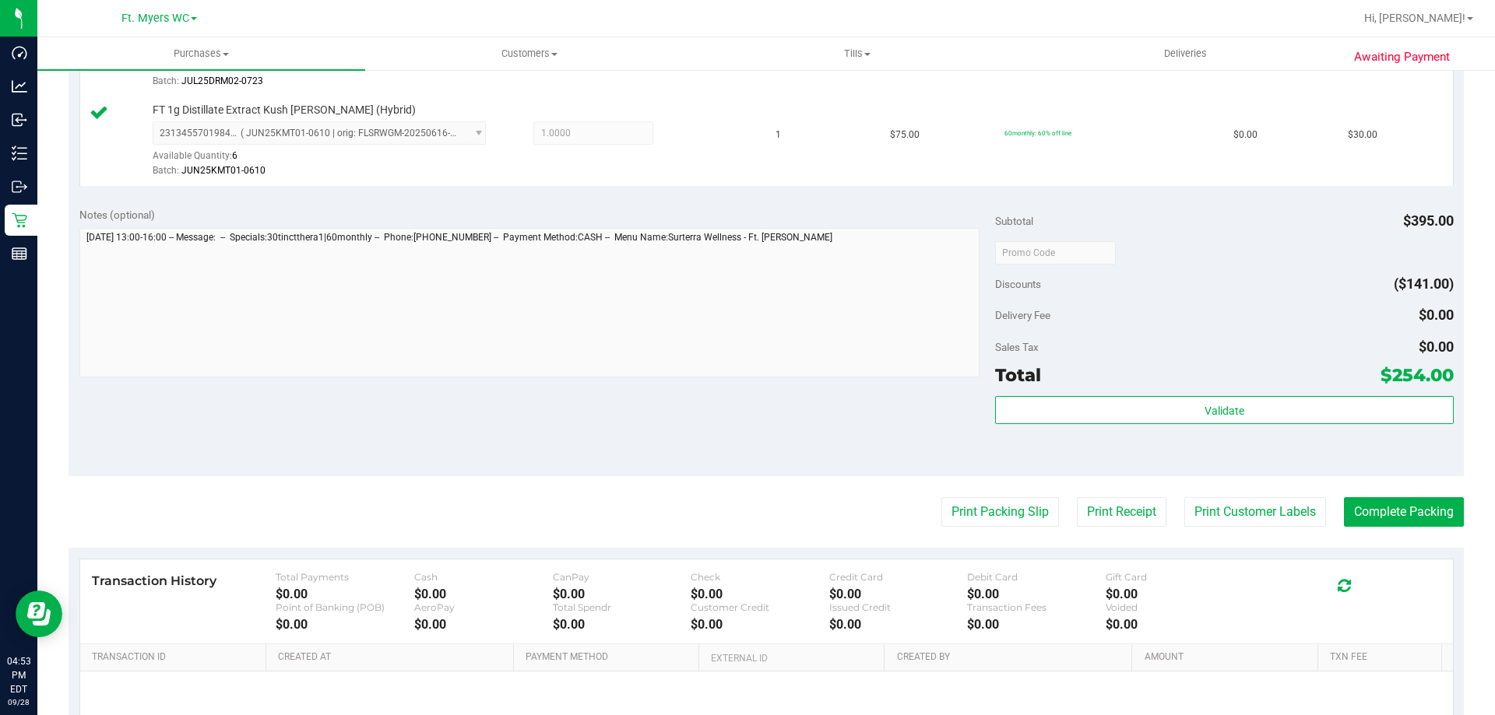
scroll to position [492, 0]
click at [1421, 511] on button "Complete Packing" at bounding box center [1404, 513] width 120 height 30
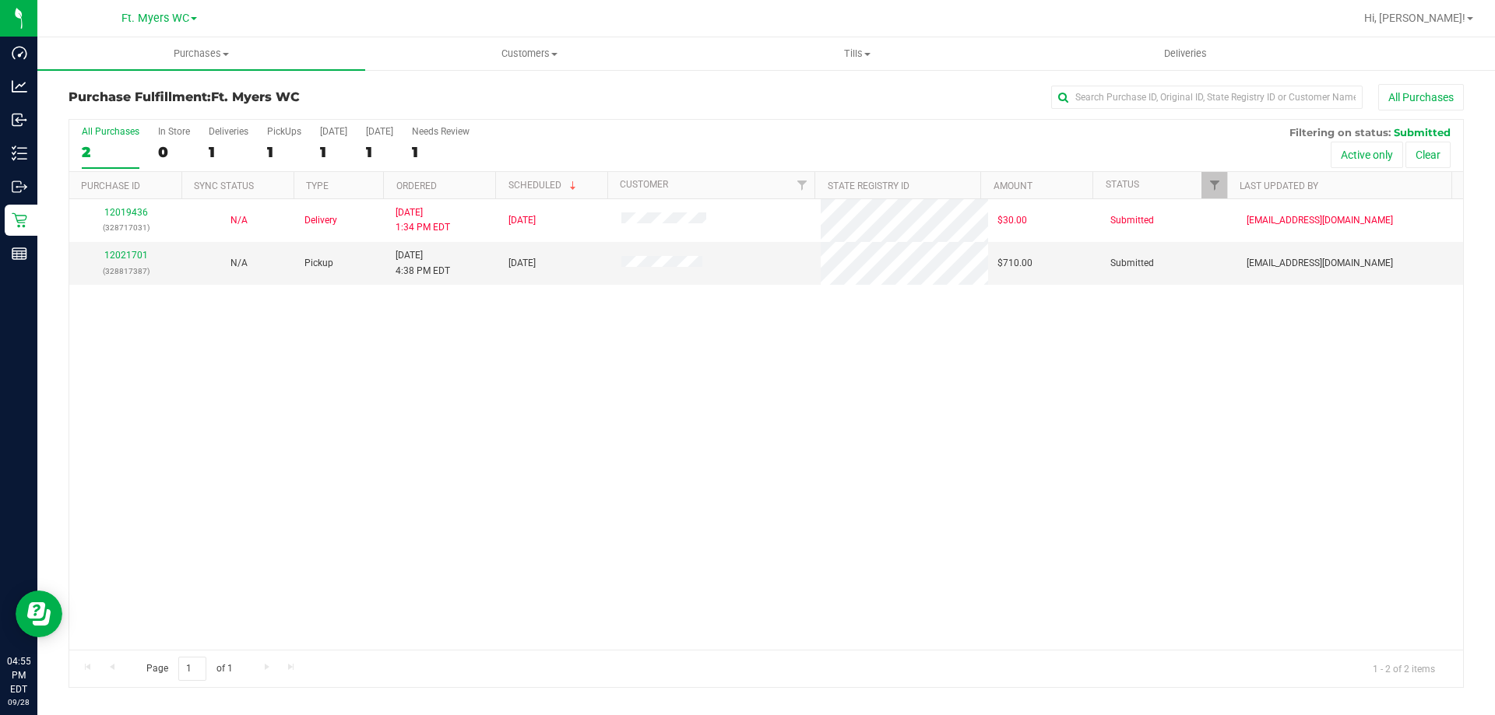
click at [311, 383] on div "12019436 (328717031) N/A Delivery [DATE] 1:34 PM EDT 9/29/2025 $30.00 Submitted…" at bounding box center [765, 424] width 1393 height 451
click at [128, 148] on div "2" at bounding box center [111, 152] width 58 height 18
click at [0, 0] on input "All Purchases 2" at bounding box center [0, 0] width 0 height 0
